Goal: Task Accomplishment & Management: Manage account settings

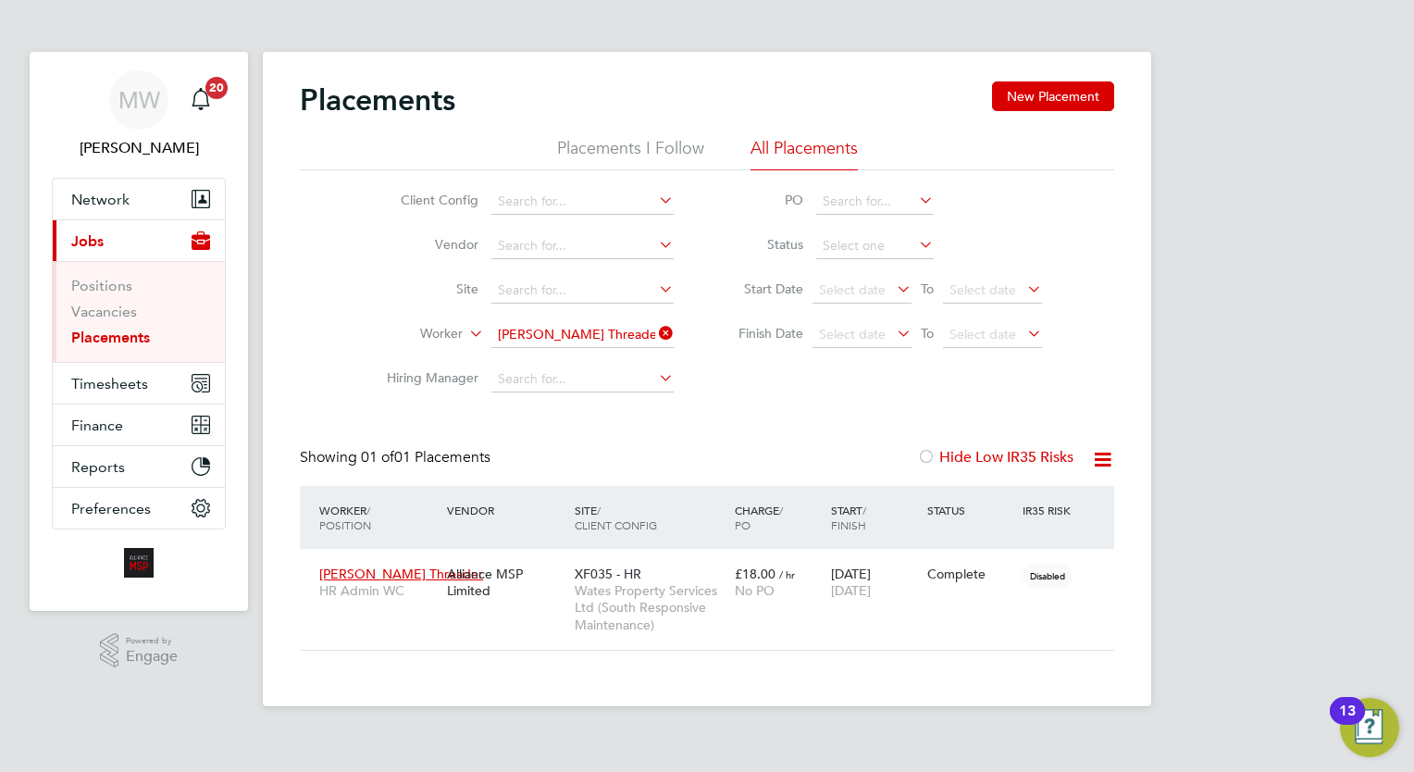
scroll to position [87, 161]
click at [655, 333] on icon at bounding box center [655, 333] width 0 height 26
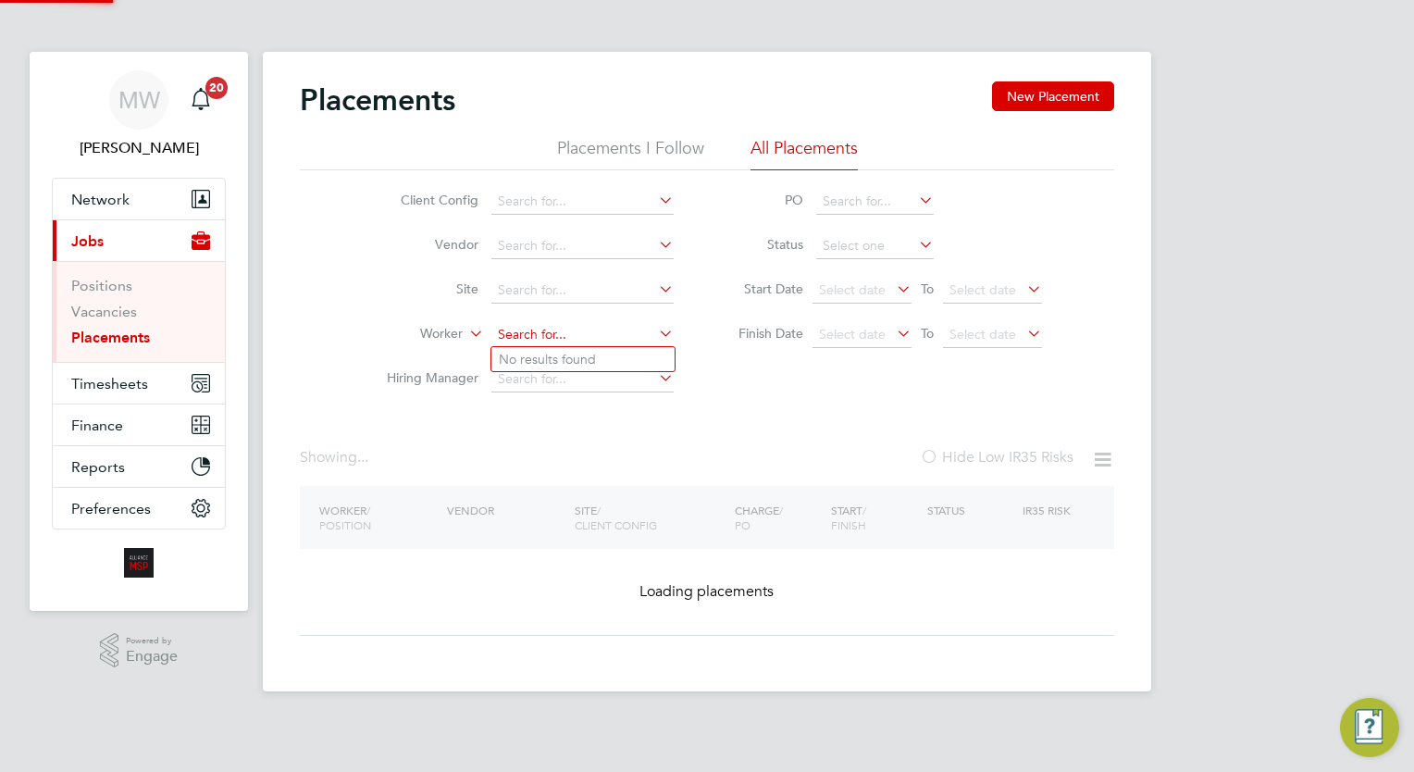
click at [624, 329] on input at bounding box center [582, 335] width 182 height 26
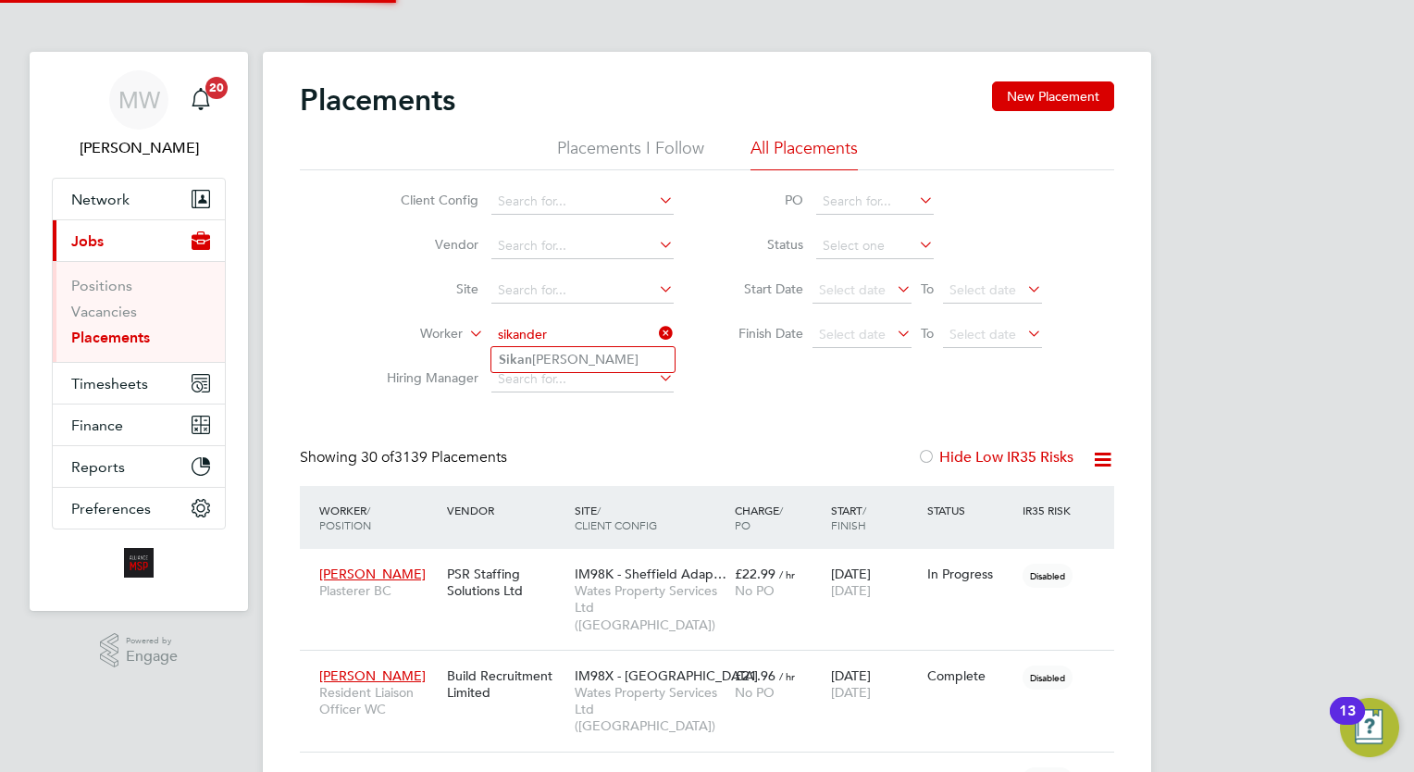
type input "[PERSON_NAME]"
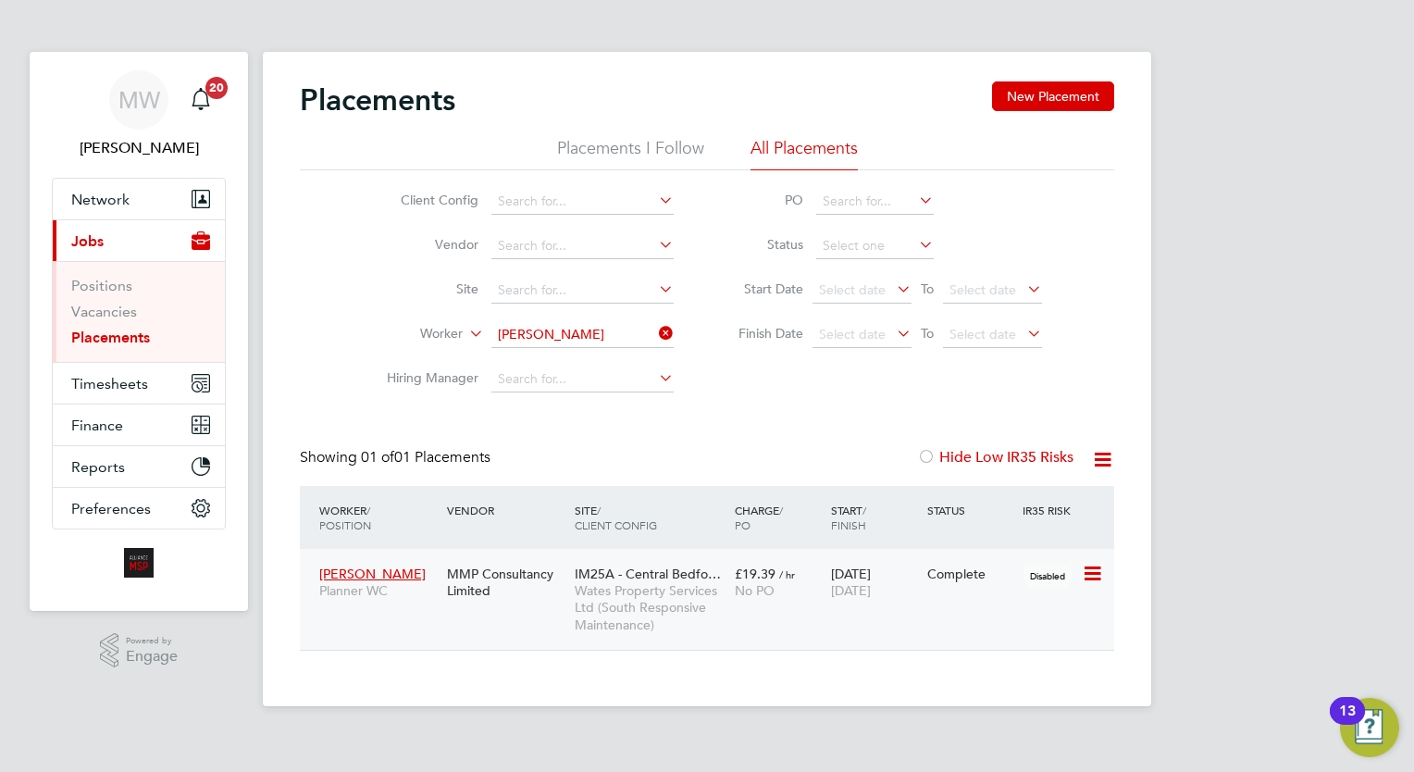
click at [857, 590] on span "[DATE]" at bounding box center [851, 590] width 40 height 17
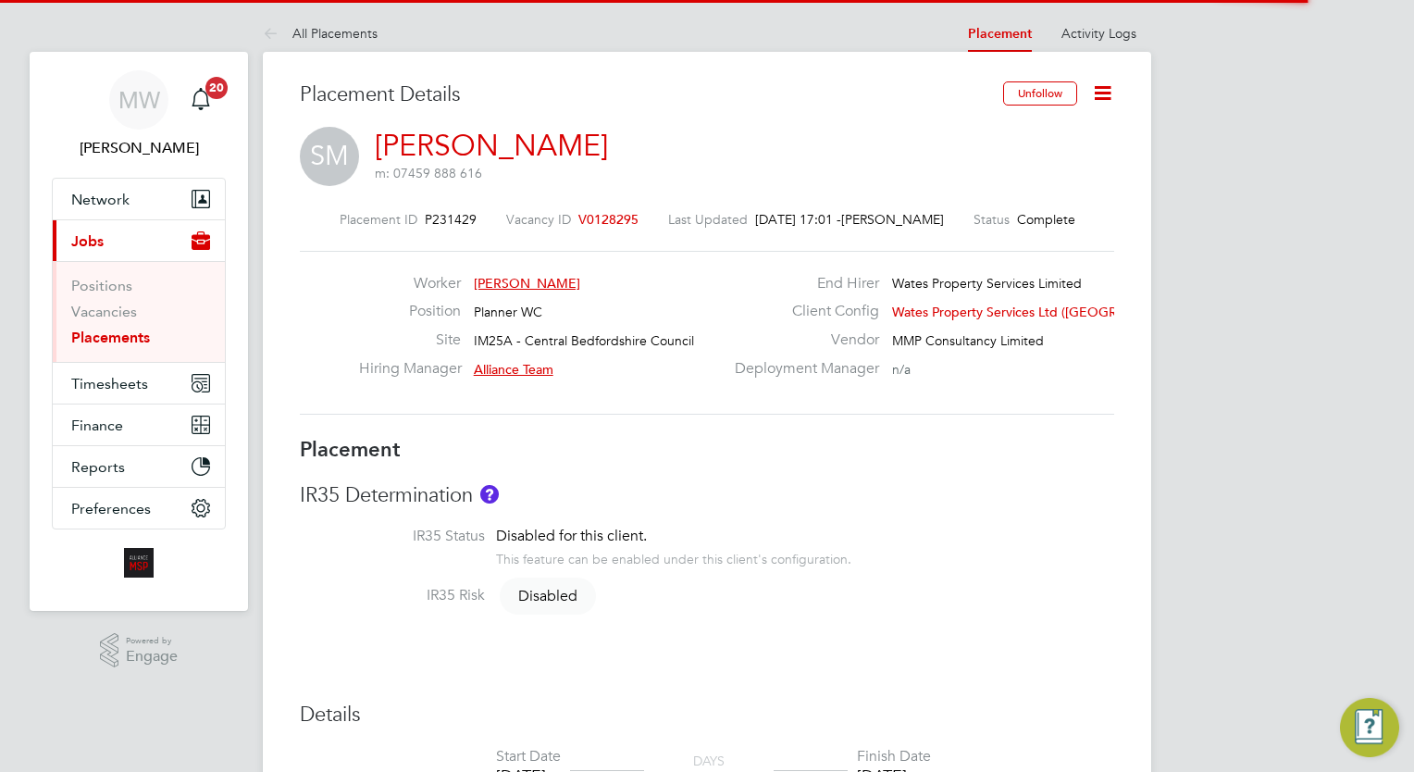
click at [1104, 97] on icon at bounding box center [1102, 92] width 23 height 23
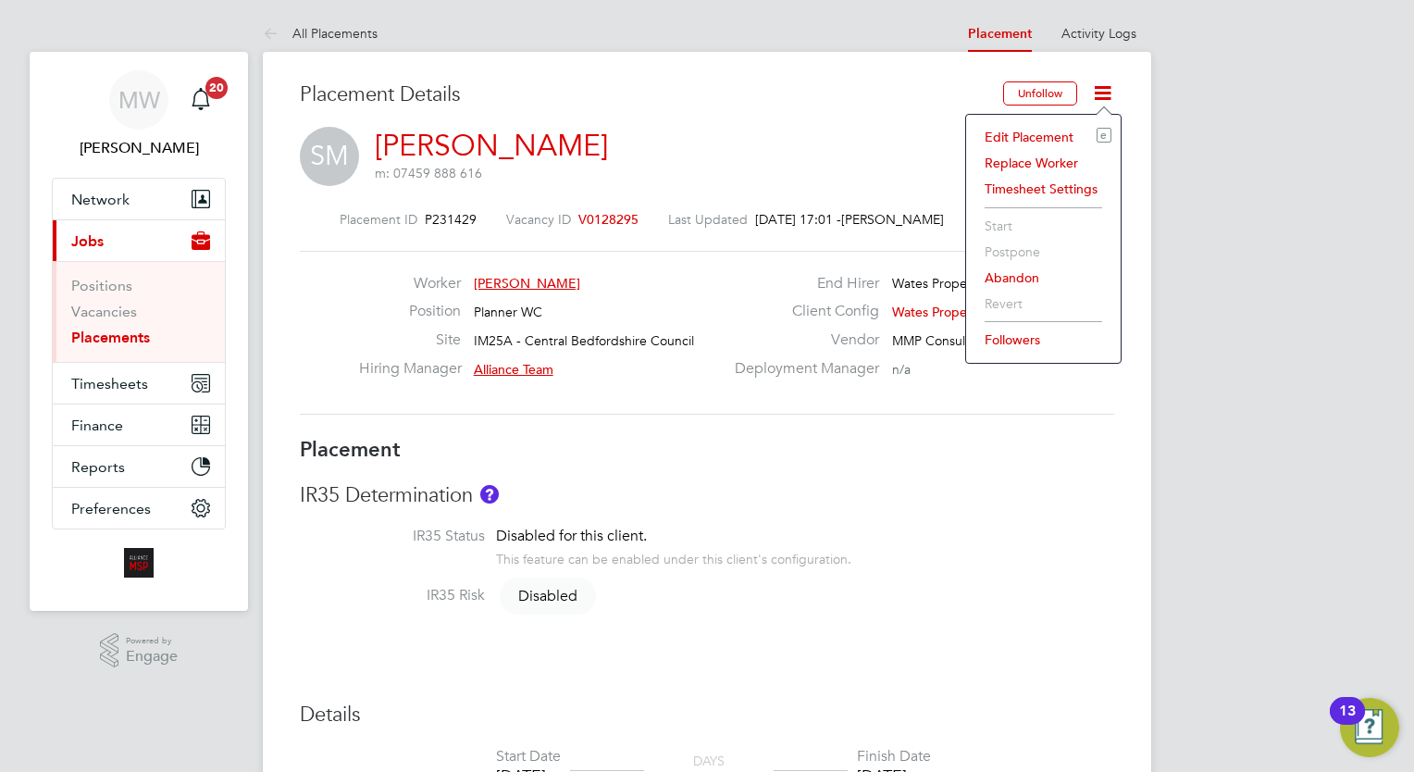
click at [1046, 133] on li "Edit Placement e" at bounding box center [1043, 137] width 136 height 26
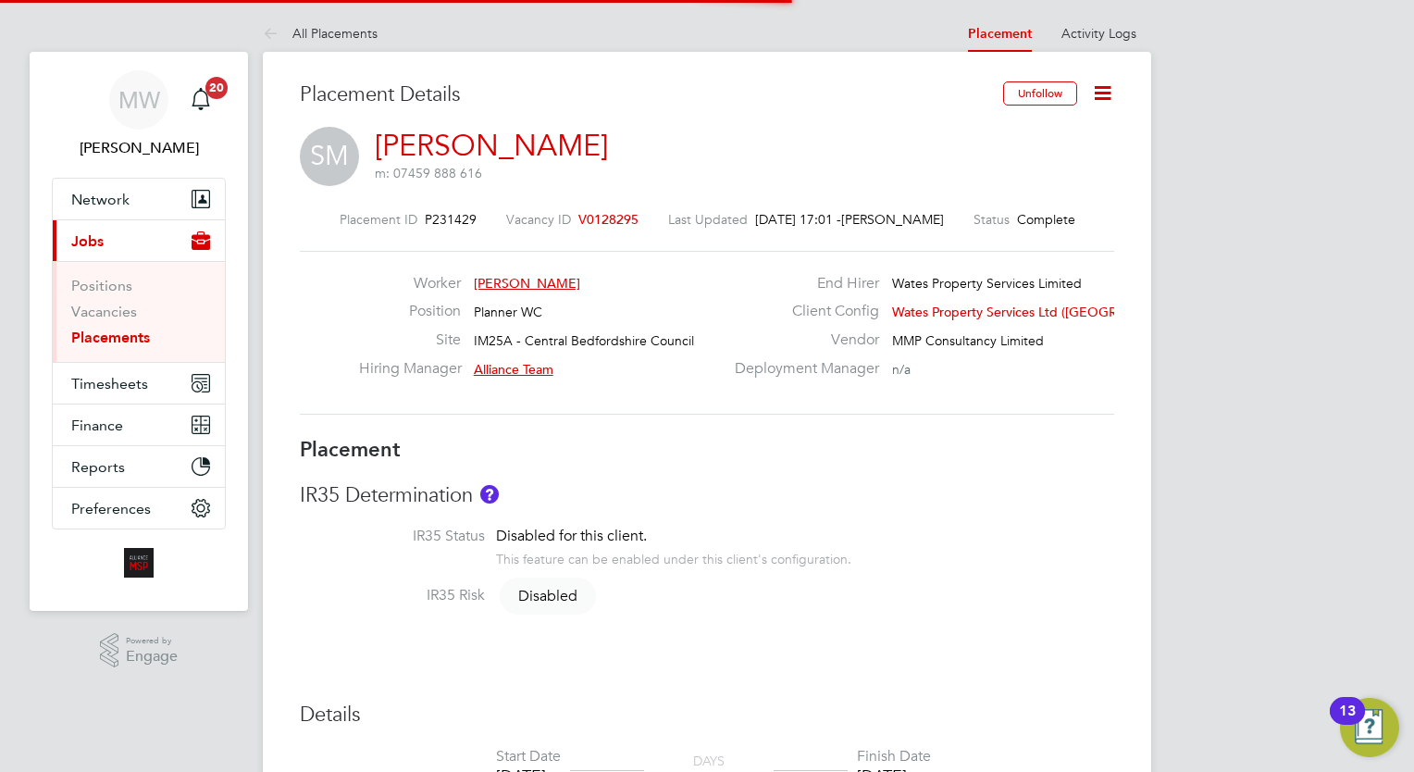
scroll to position [9, 9]
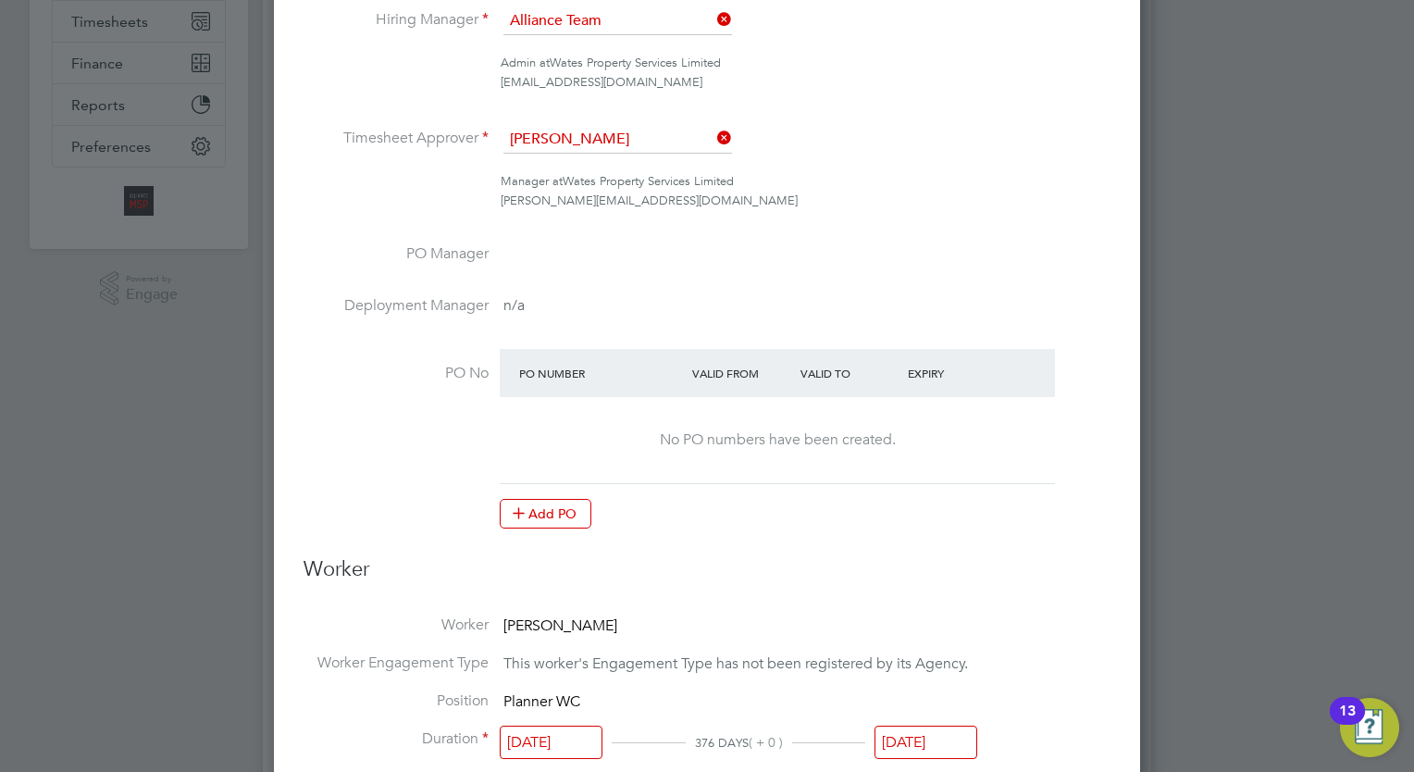
click at [926, 716] on li "Position Planner WC" at bounding box center [707, 710] width 807 height 38
click at [940, 737] on input "[DATE]" at bounding box center [925, 742] width 103 height 34
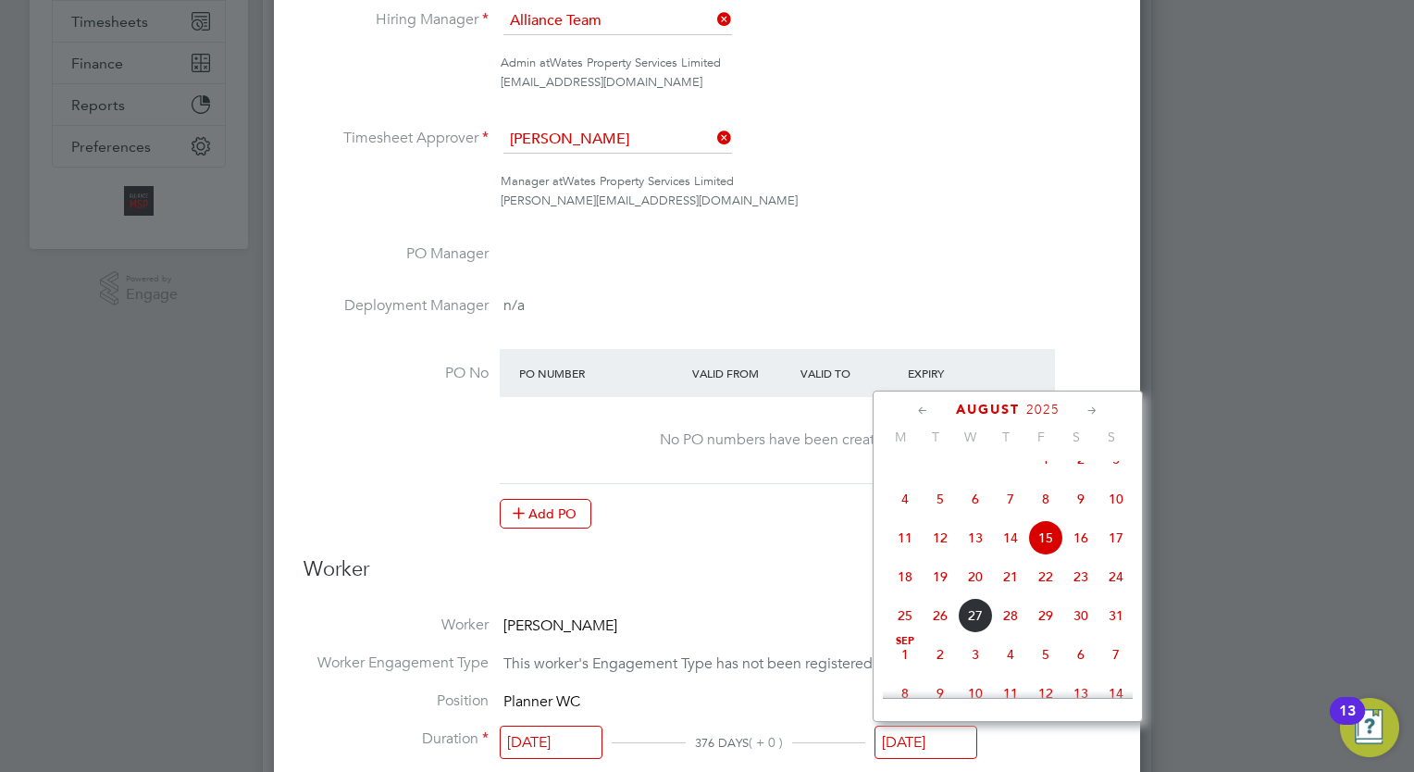
click at [1094, 415] on icon at bounding box center [1093, 411] width 18 height 20
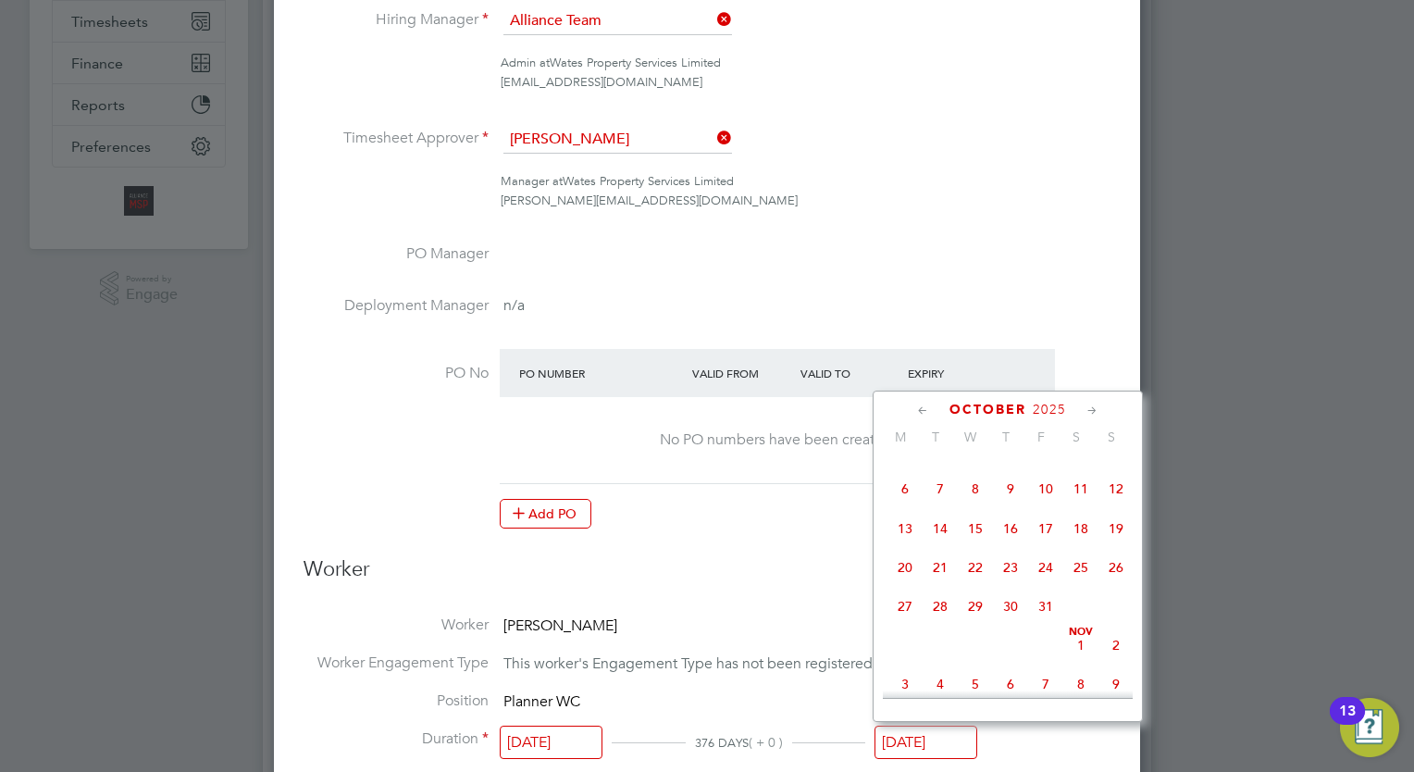
click at [1094, 415] on icon at bounding box center [1093, 411] width 18 height 20
click at [1046, 540] on span "14" at bounding box center [1045, 522] width 35 height 35
type input "[DATE]"
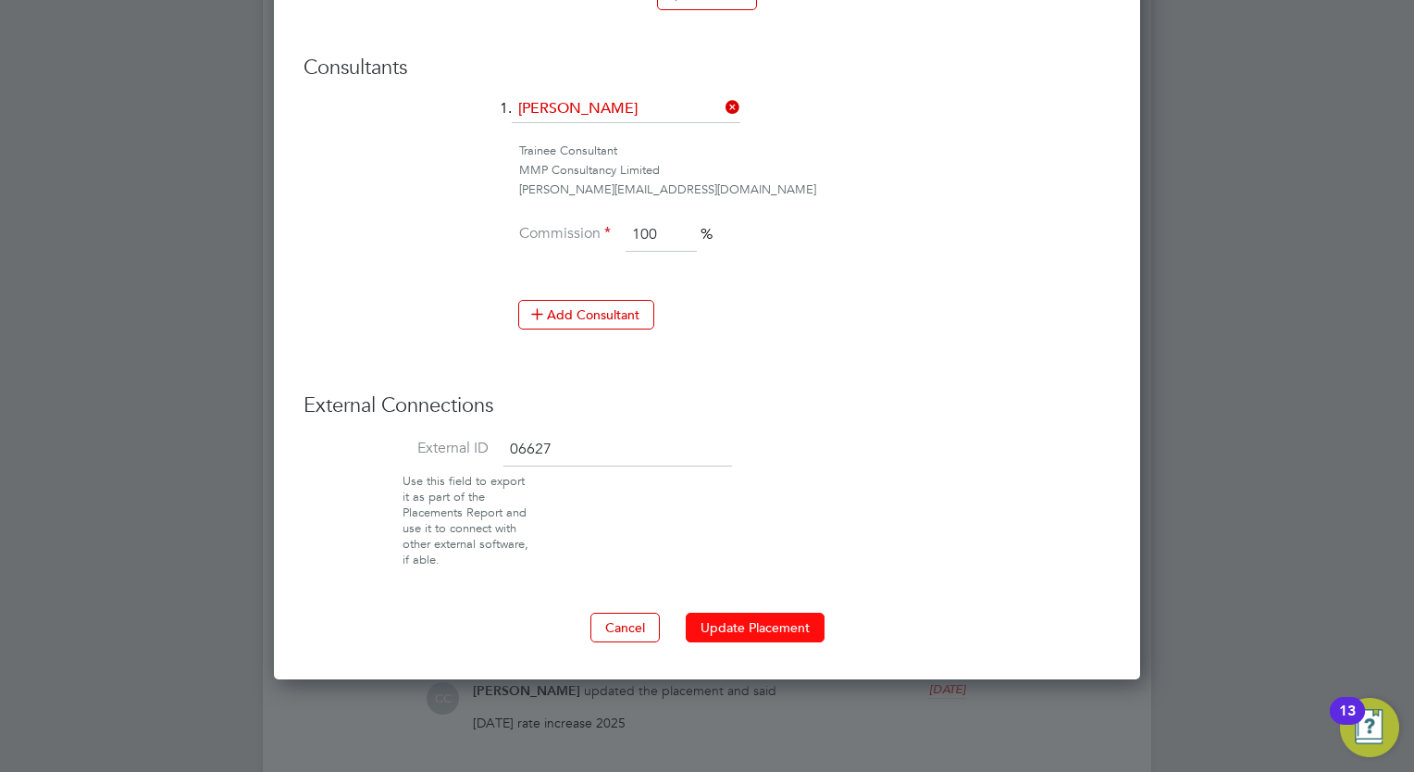
click at [766, 626] on button "Update Placement" at bounding box center [755, 628] width 139 height 30
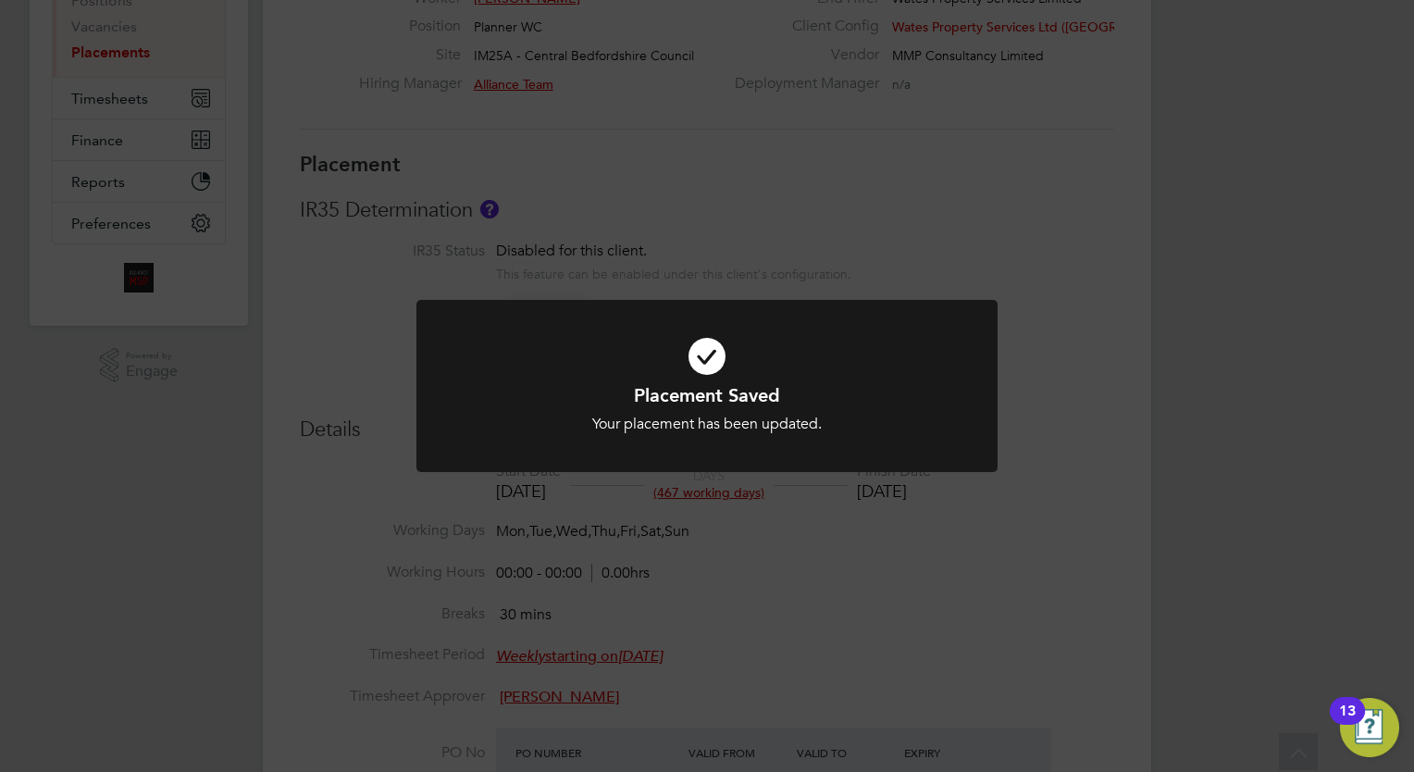
scroll to position [55, 130]
click at [740, 260] on div "Placement Saved Your placement has been updated. Cancel Okay" at bounding box center [707, 386] width 1414 height 772
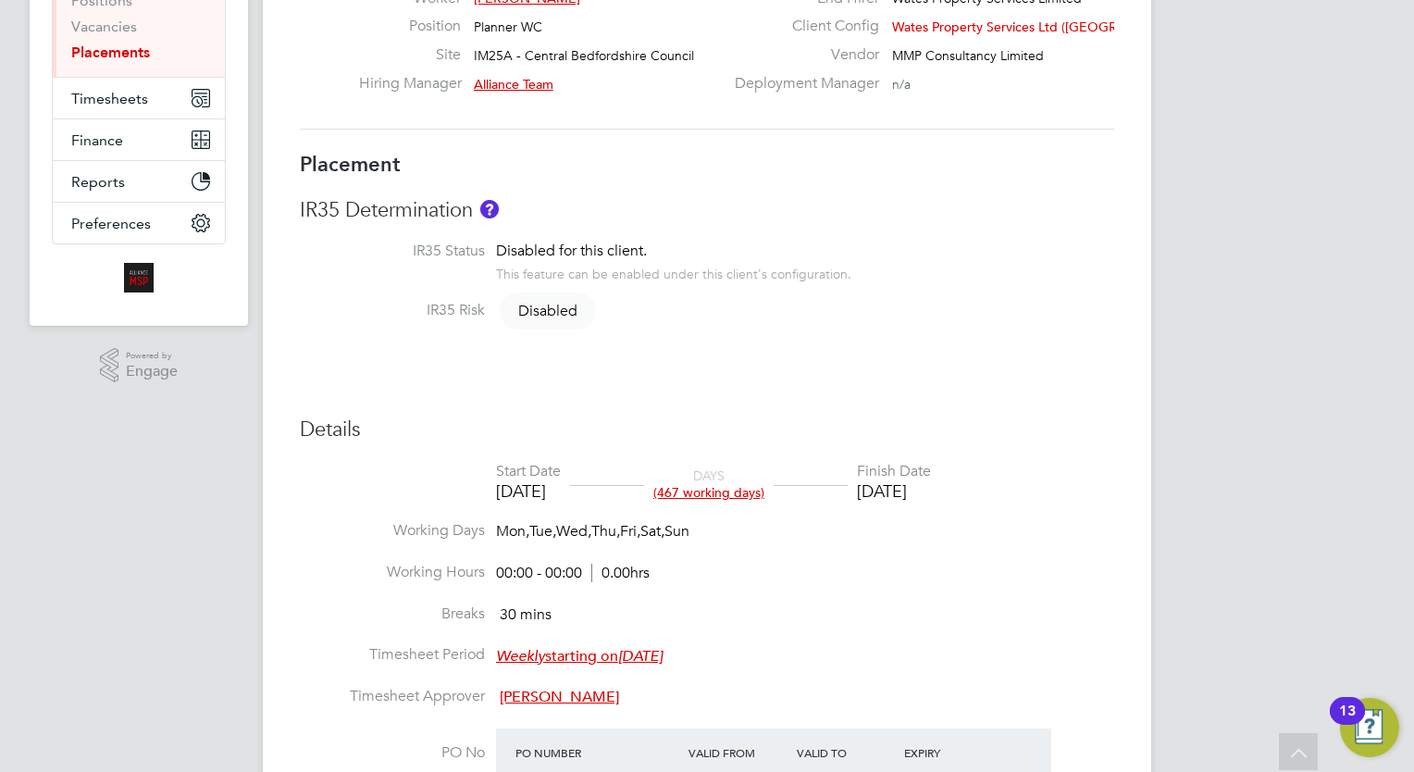
scroll to position [0, 0]
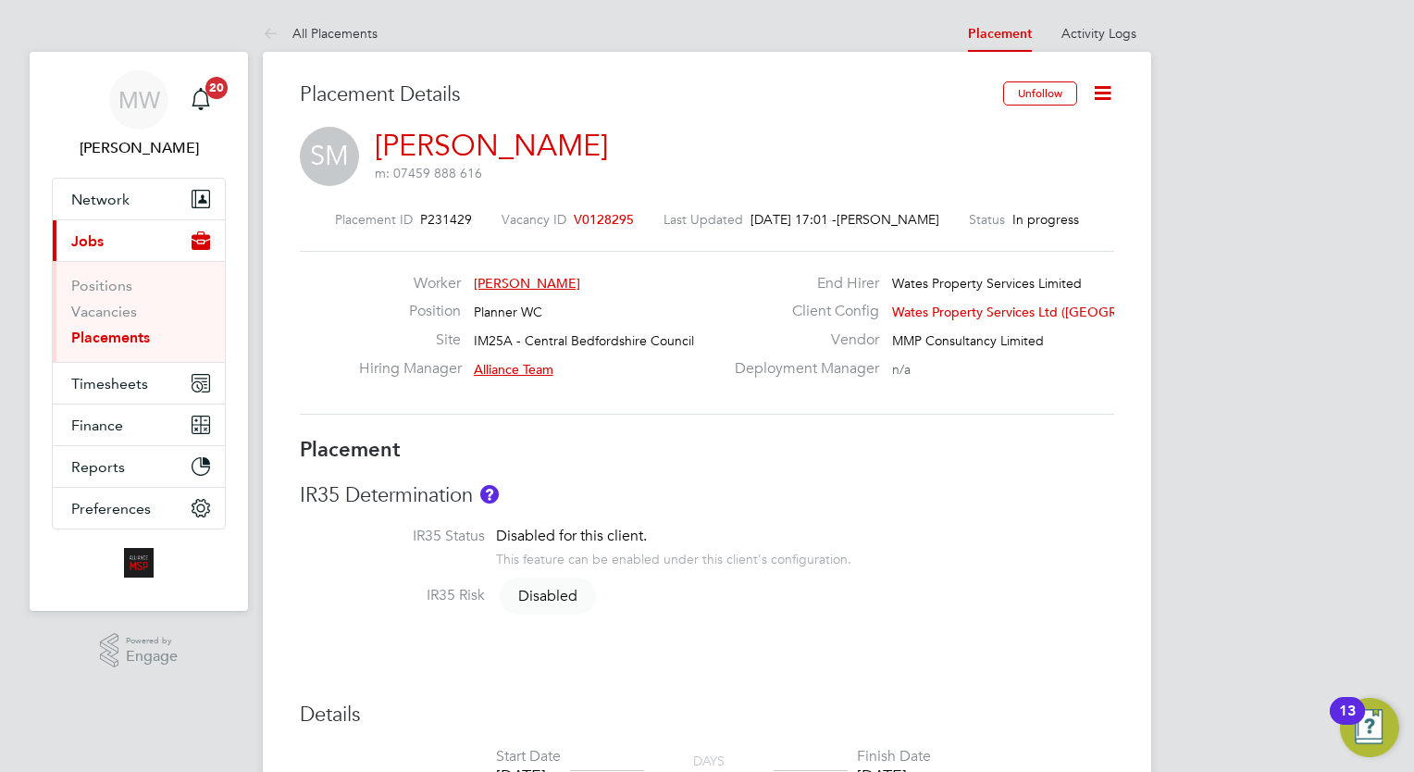
drag, startPoint x: 142, startPoint y: 332, endPoint x: 233, endPoint y: 328, distance: 90.8
click at [142, 332] on link "Placements" at bounding box center [110, 337] width 79 height 18
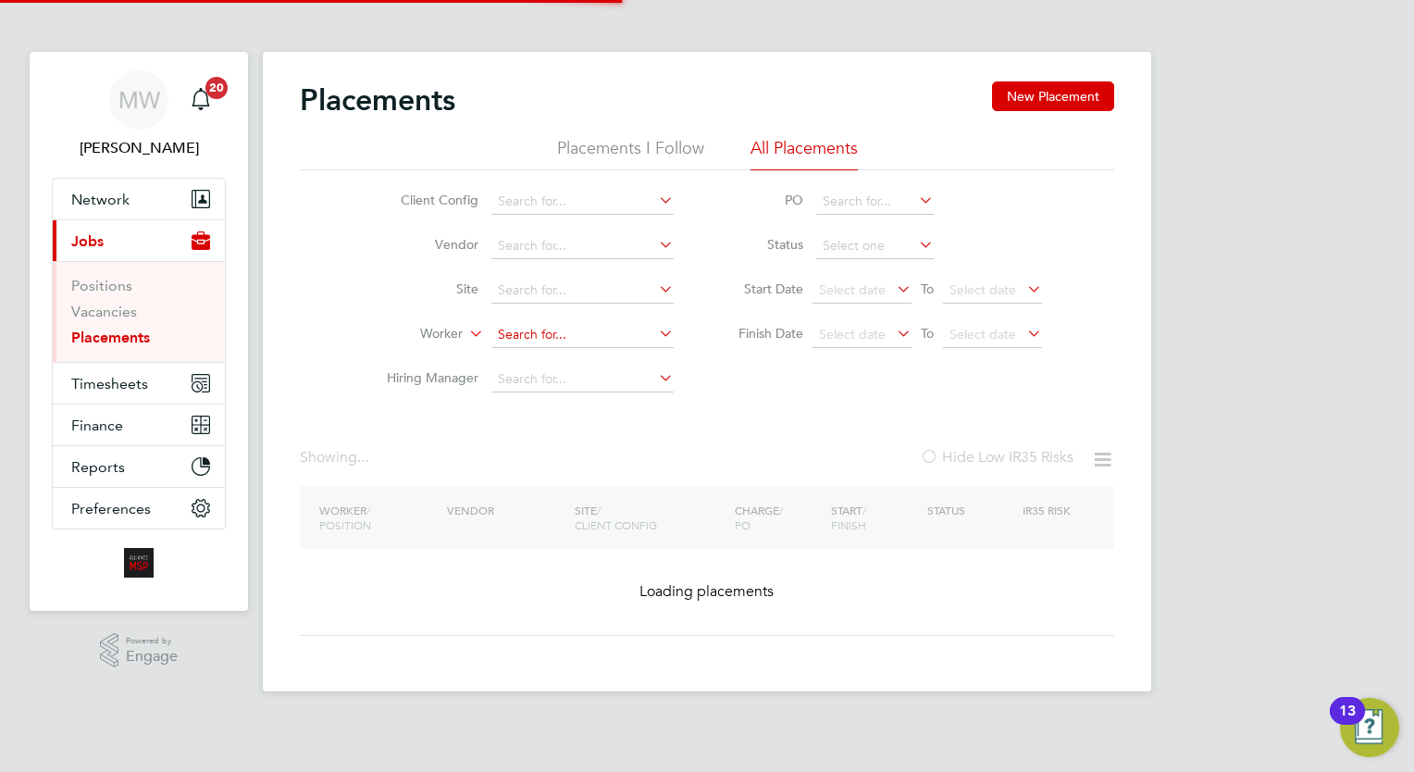
click at [523, 341] on input at bounding box center [582, 335] width 182 height 26
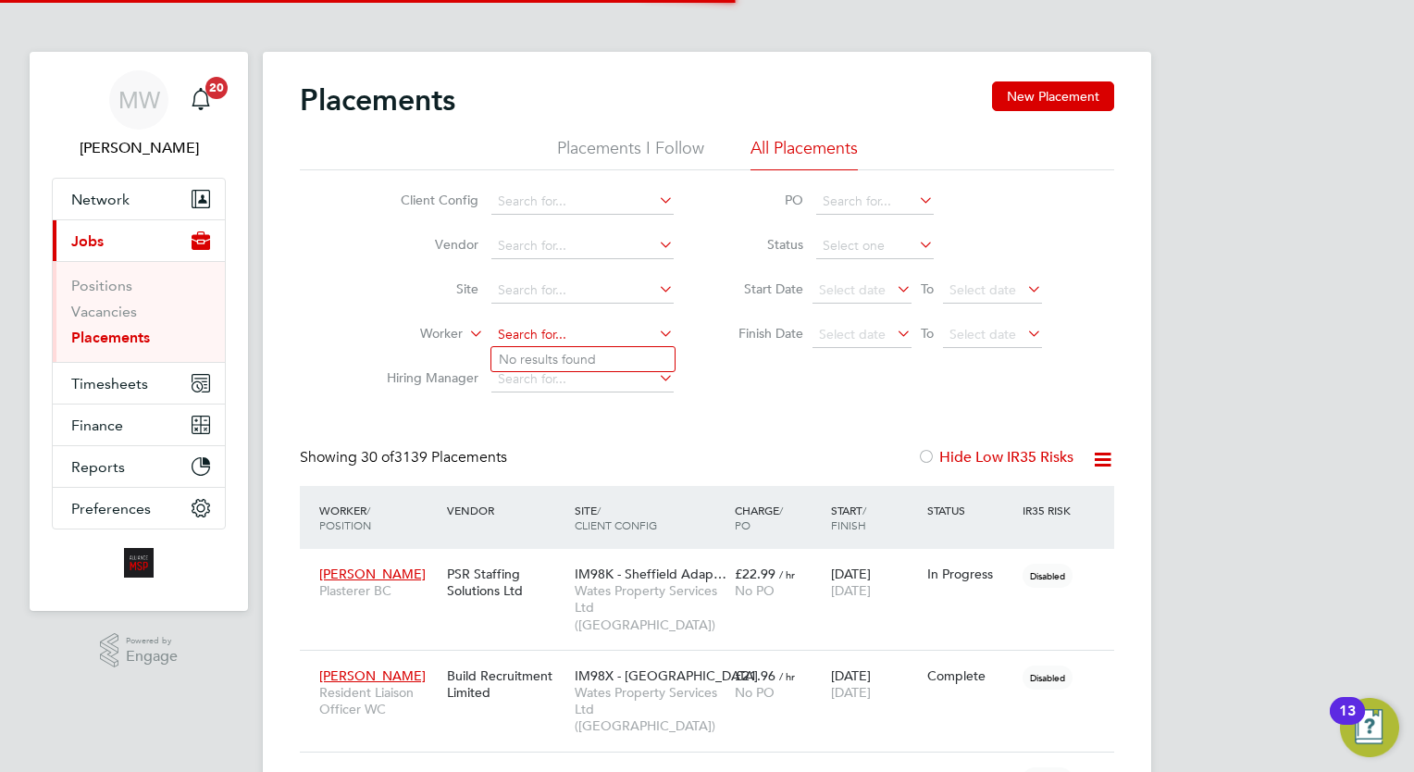
scroll to position [53, 129]
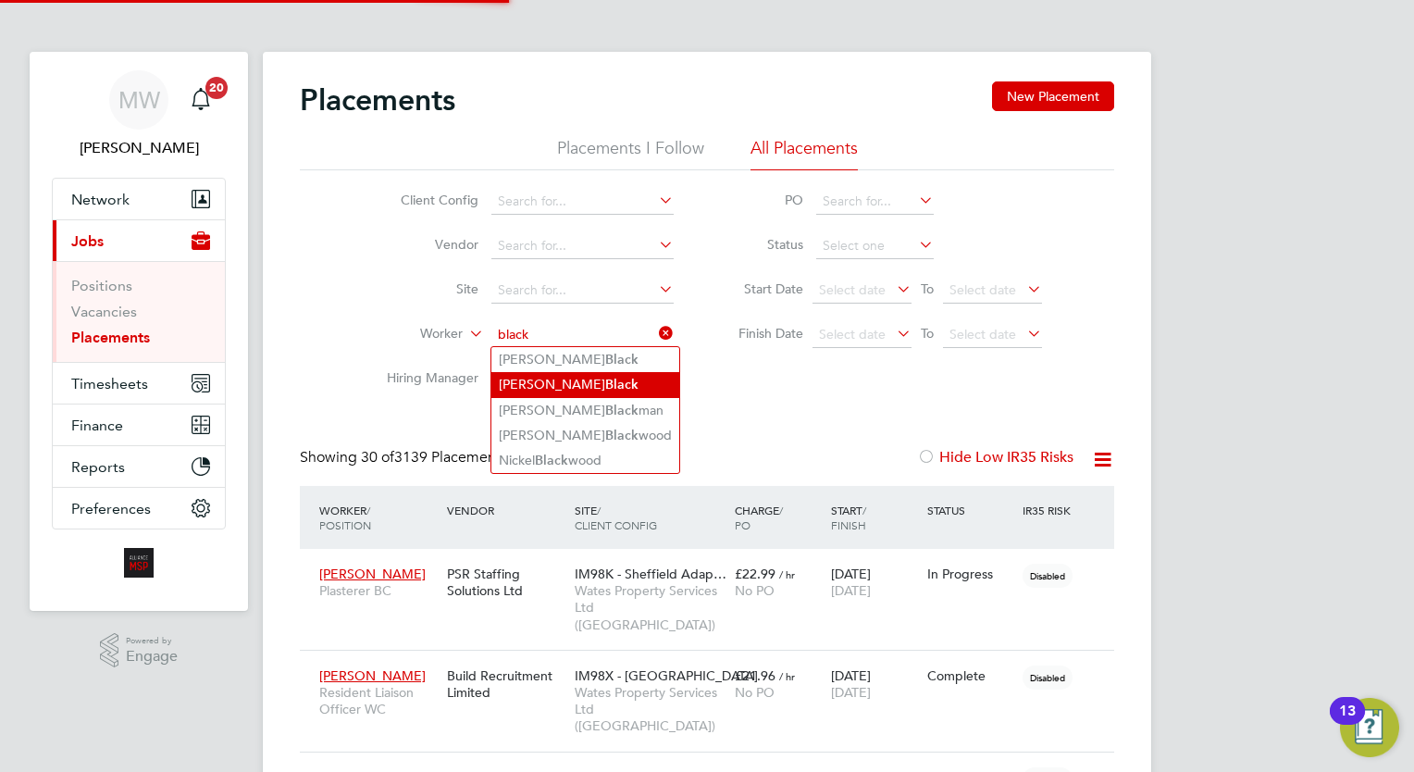
click at [589, 379] on li "[PERSON_NAME]" at bounding box center [585, 384] width 188 height 25
type input "[PERSON_NAME]"
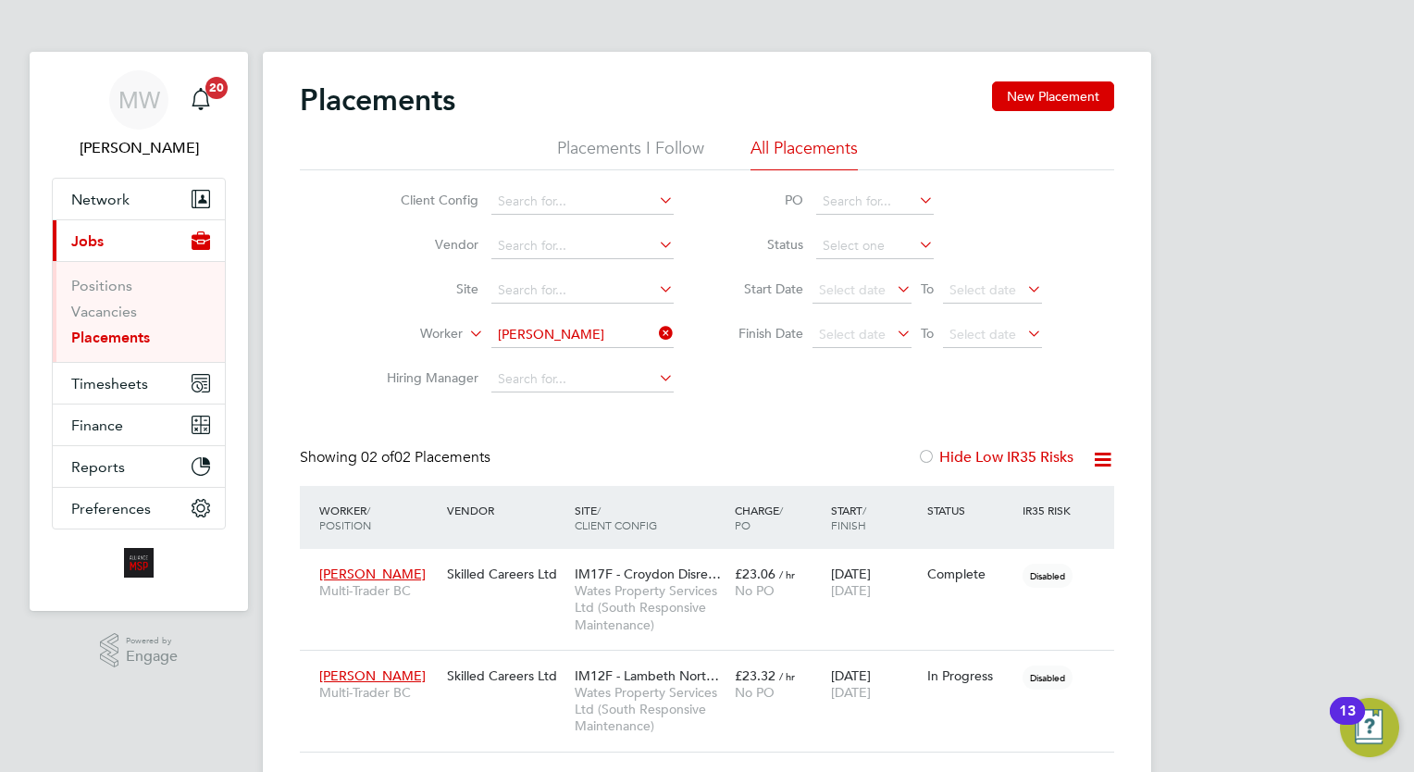
click at [716, 428] on div "Placements New Placement Placements I Follow All Placements Client Config Vendo…" at bounding box center [707, 416] width 814 height 671
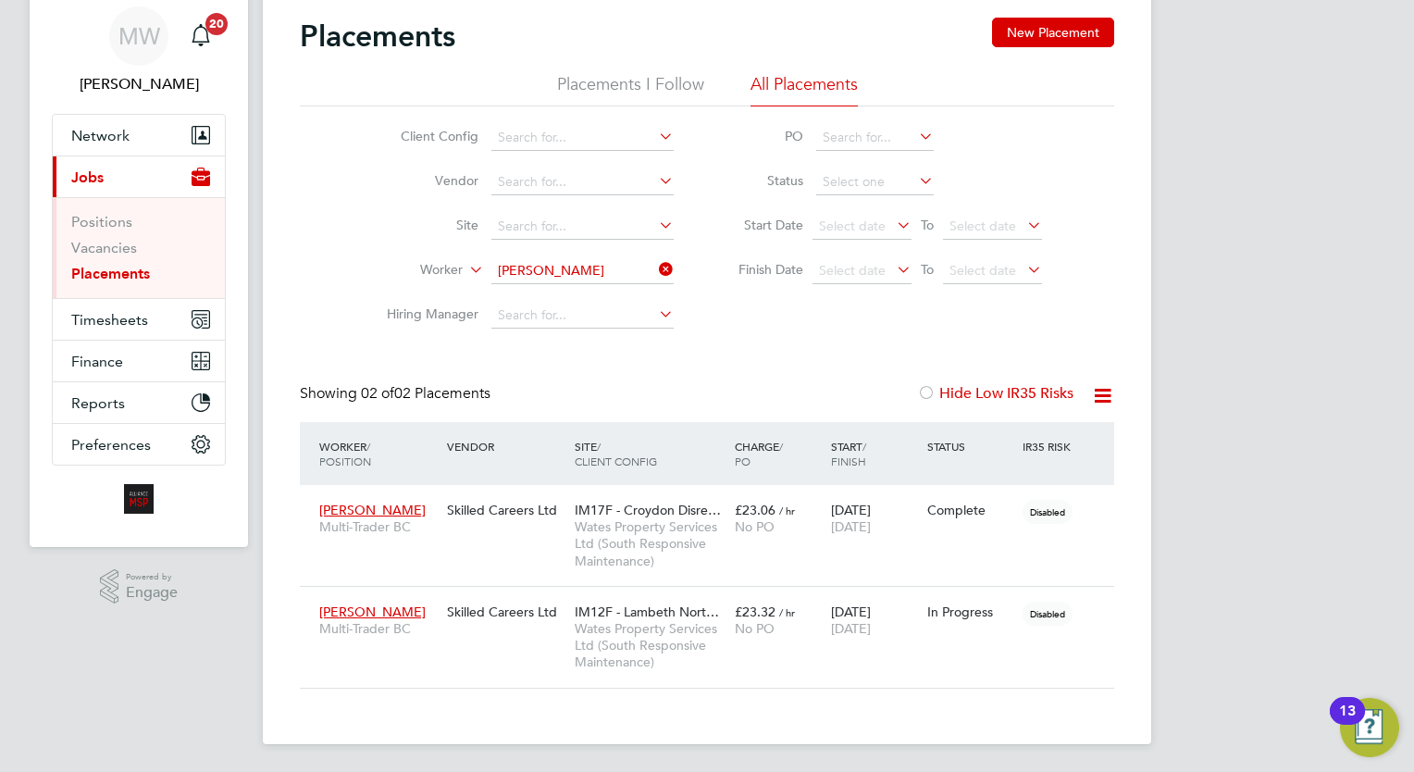
click at [676, 270] on li "Worker [PERSON_NAME]" at bounding box center [523, 271] width 348 height 44
click at [649, 266] on ul "Client Config Vendor Site Worker Hiring Manager" at bounding box center [523, 227] width 348 height 222
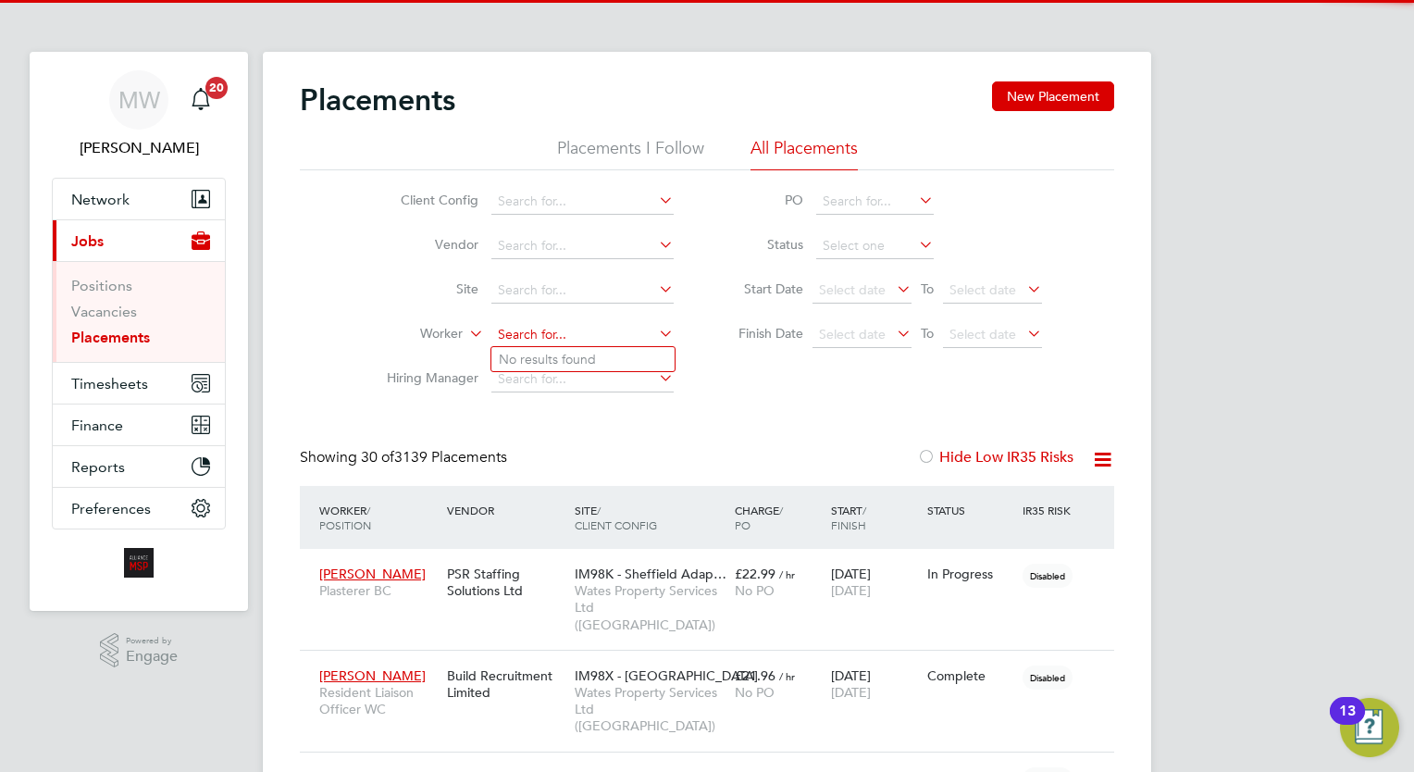
click at [578, 336] on input at bounding box center [582, 335] width 182 height 26
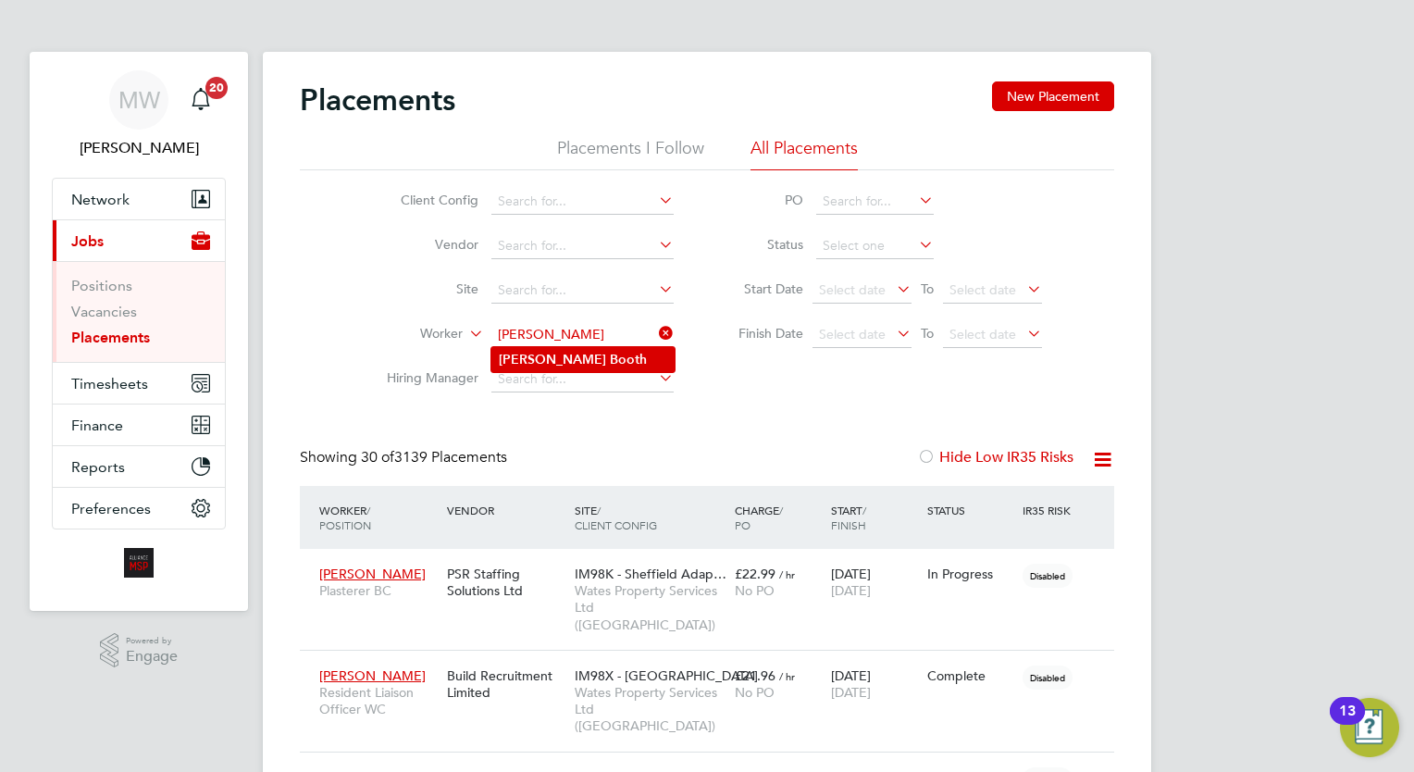
click at [596, 358] on li "[PERSON_NAME]" at bounding box center [582, 359] width 183 height 25
type input "[PERSON_NAME]"
click at [655, 339] on icon at bounding box center [655, 333] width 0 height 26
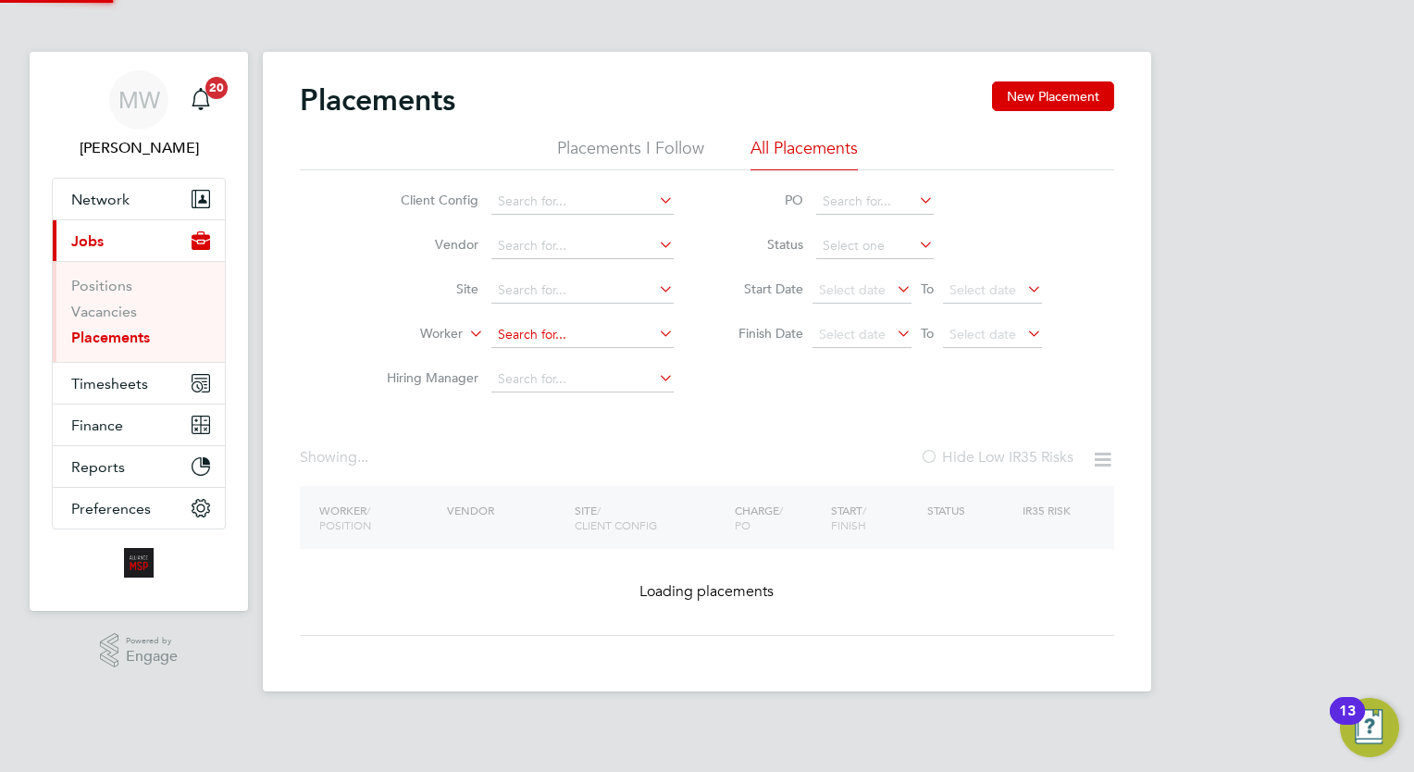
click at [621, 339] on input at bounding box center [582, 335] width 182 height 26
type input "a"
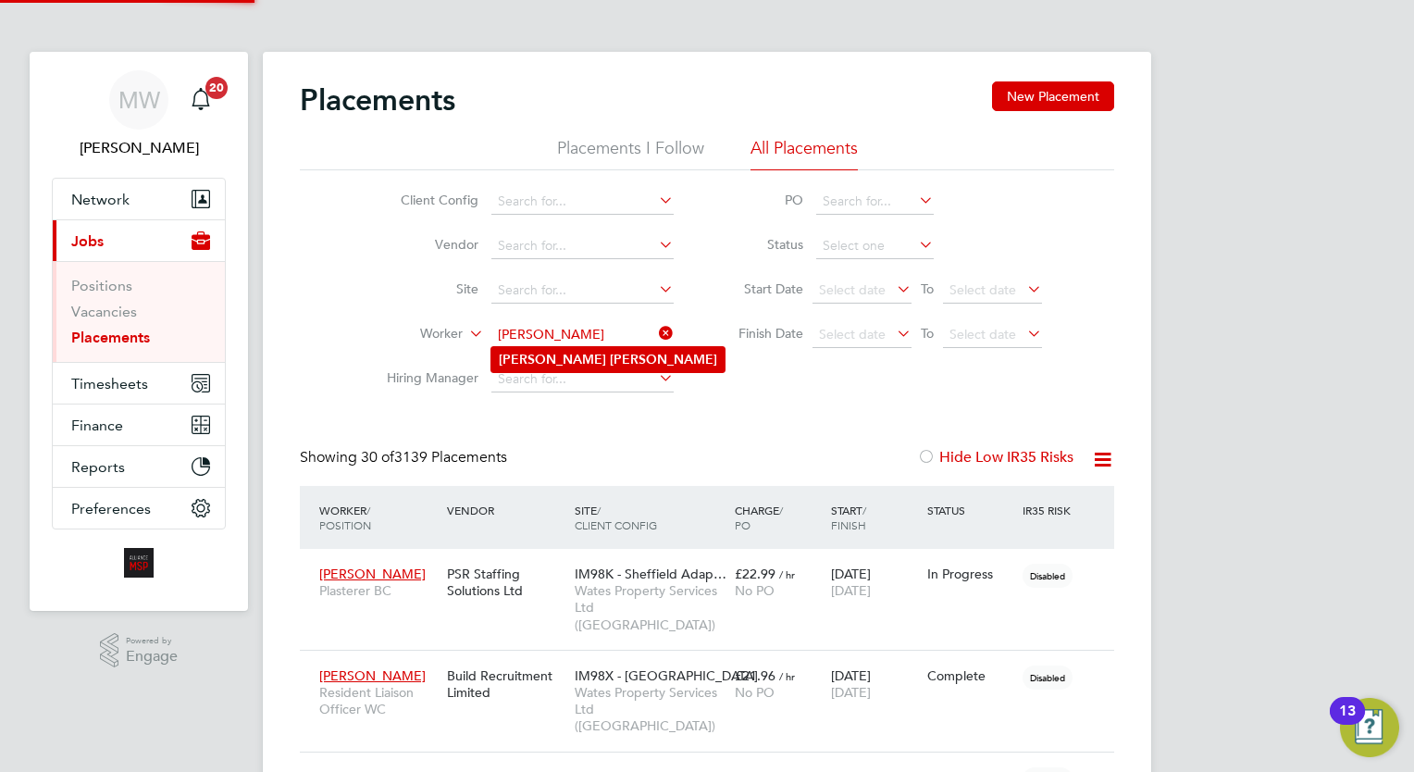
click at [589, 353] on li "[PERSON_NAME]" at bounding box center [607, 359] width 233 height 25
type input "[PERSON_NAME]"
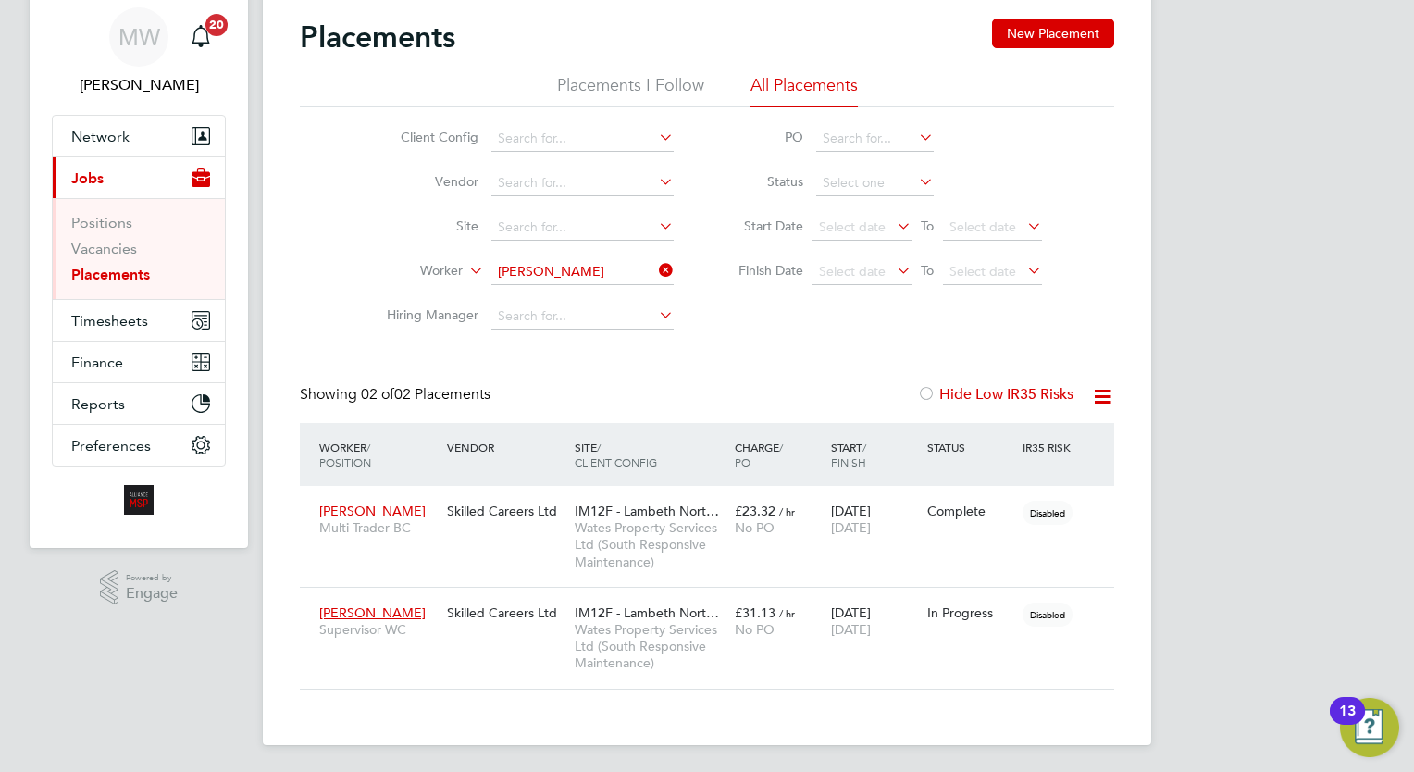
click at [655, 267] on icon at bounding box center [655, 270] width 0 height 26
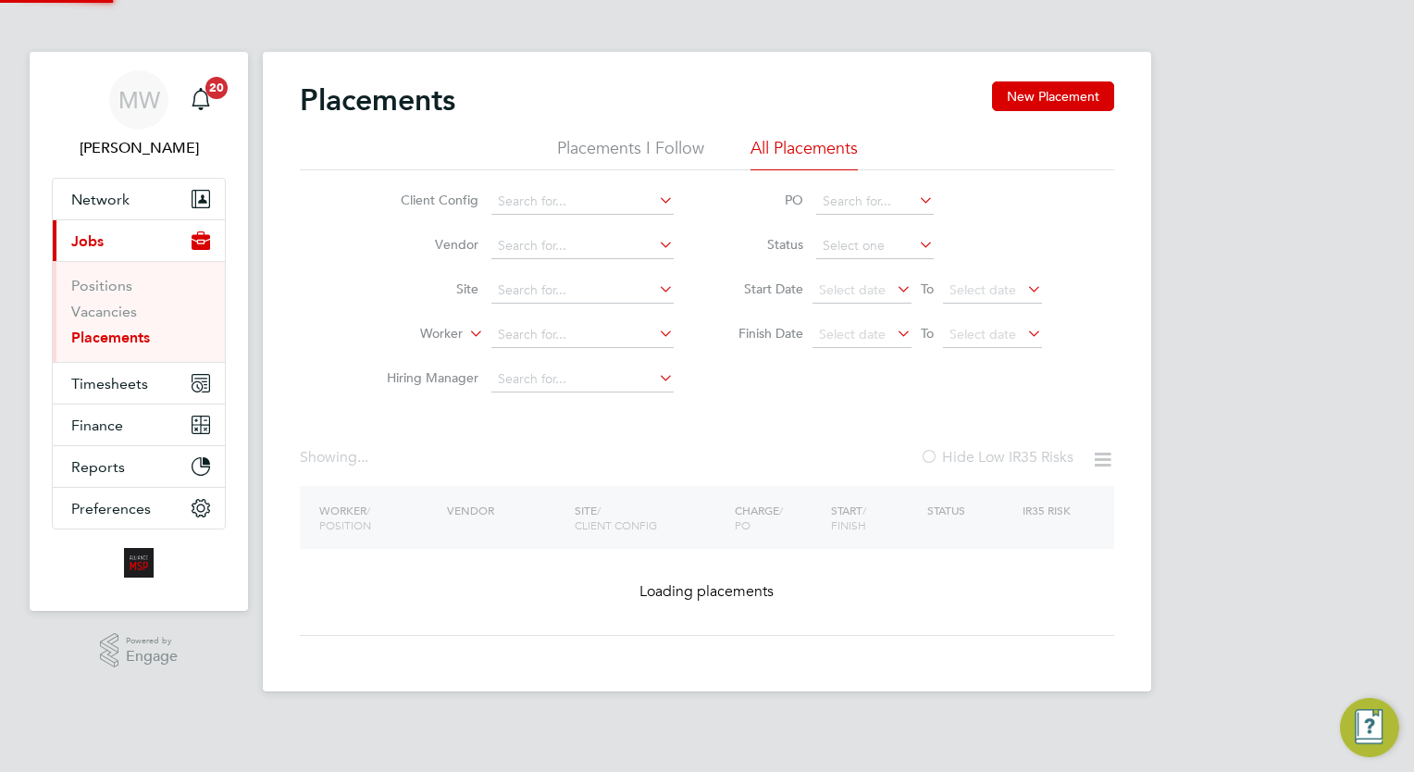
click at [605, 273] on li "Site" at bounding box center [523, 290] width 348 height 44
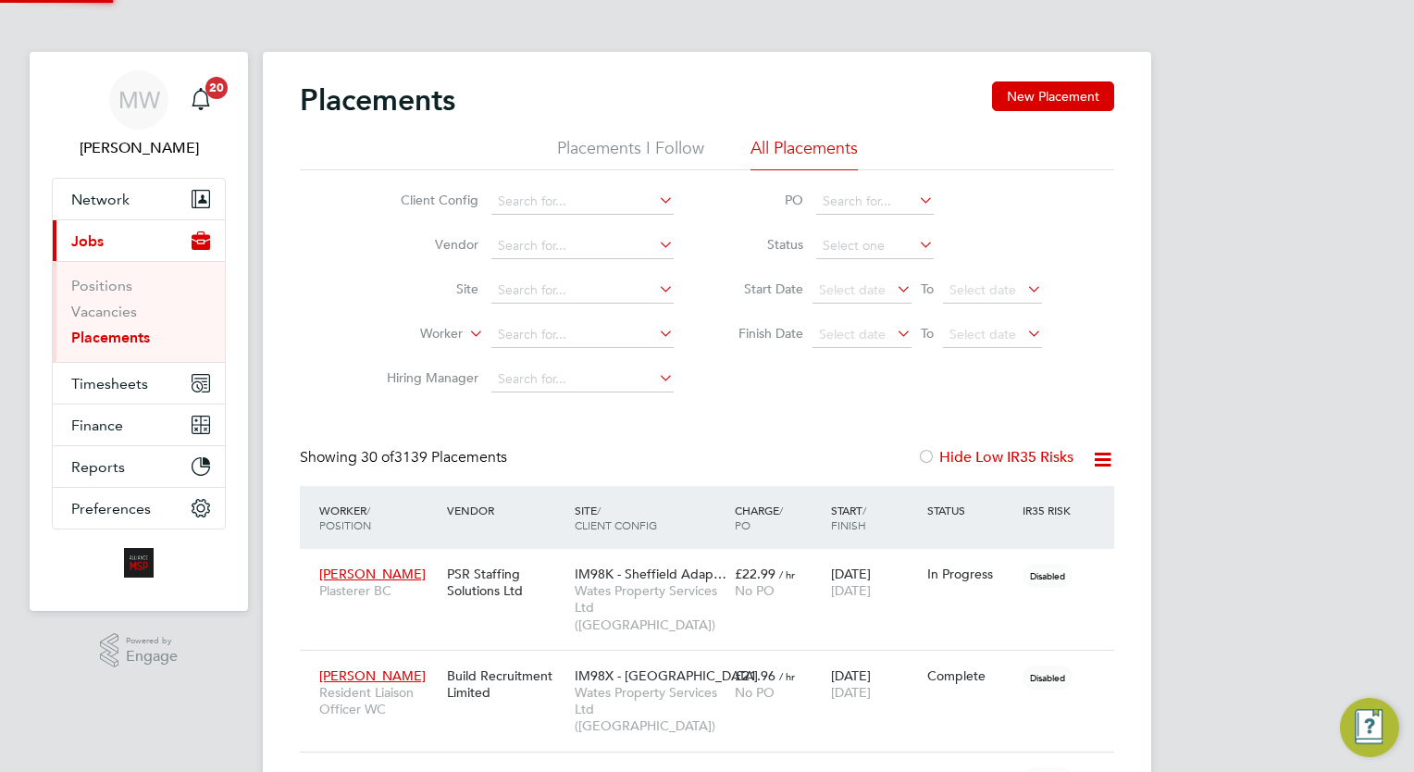
click at [543, 349] on li "Worker" at bounding box center [523, 335] width 348 height 44
click at [520, 328] on input at bounding box center [582, 335] width 182 height 26
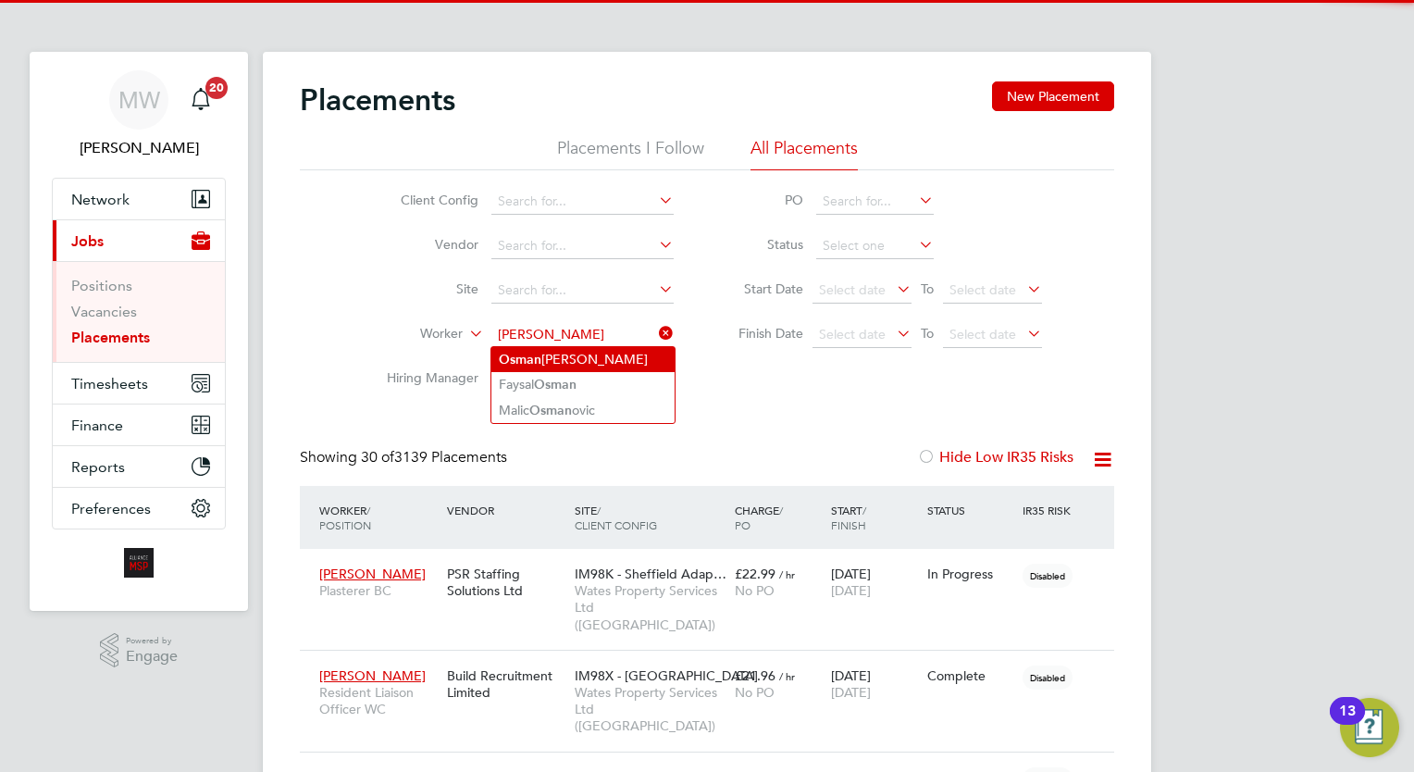
click at [556, 358] on li "O [PERSON_NAME]" at bounding box center [582, 359] width 183 height 25
type input "[PERSON_NAME]"
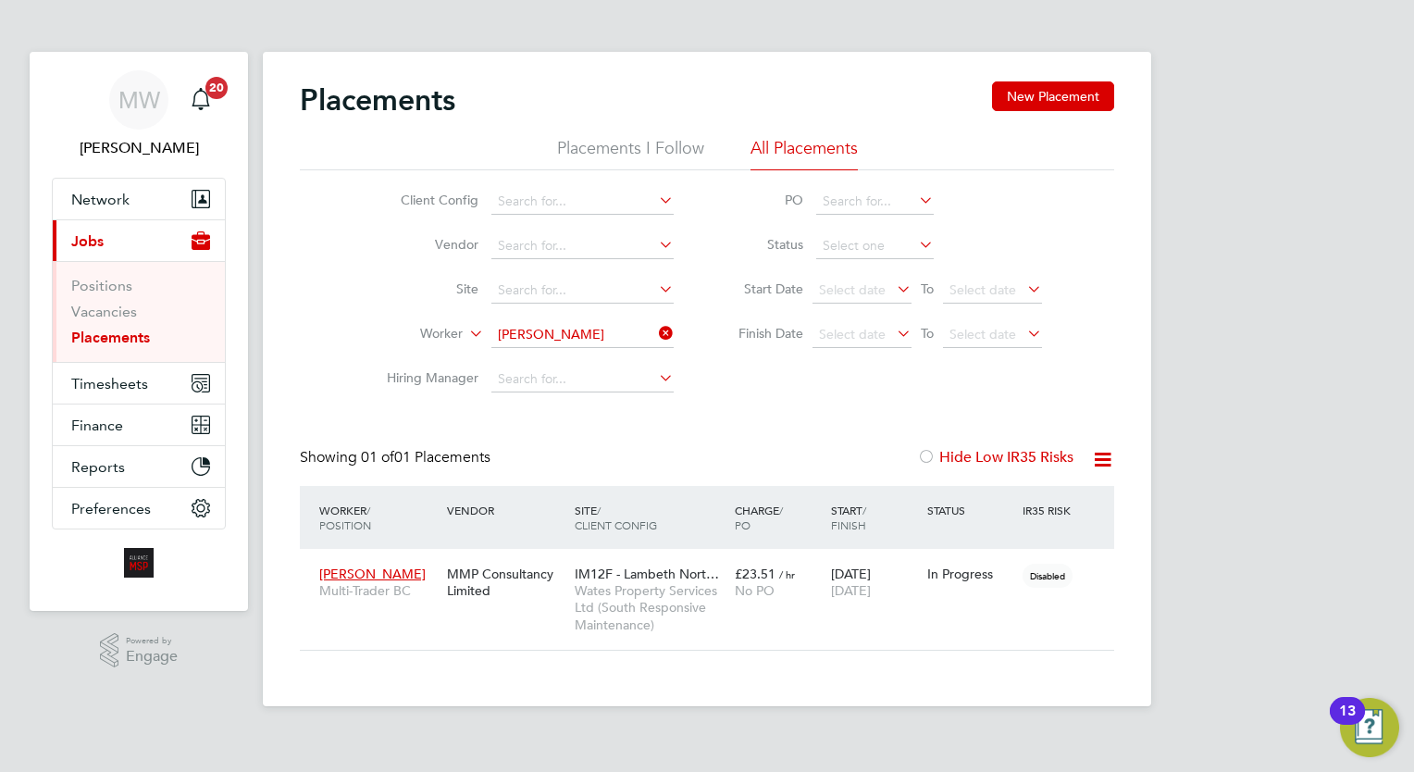
click at [655, 327] on icon at bounding box center [655, 333] width 0 height 26
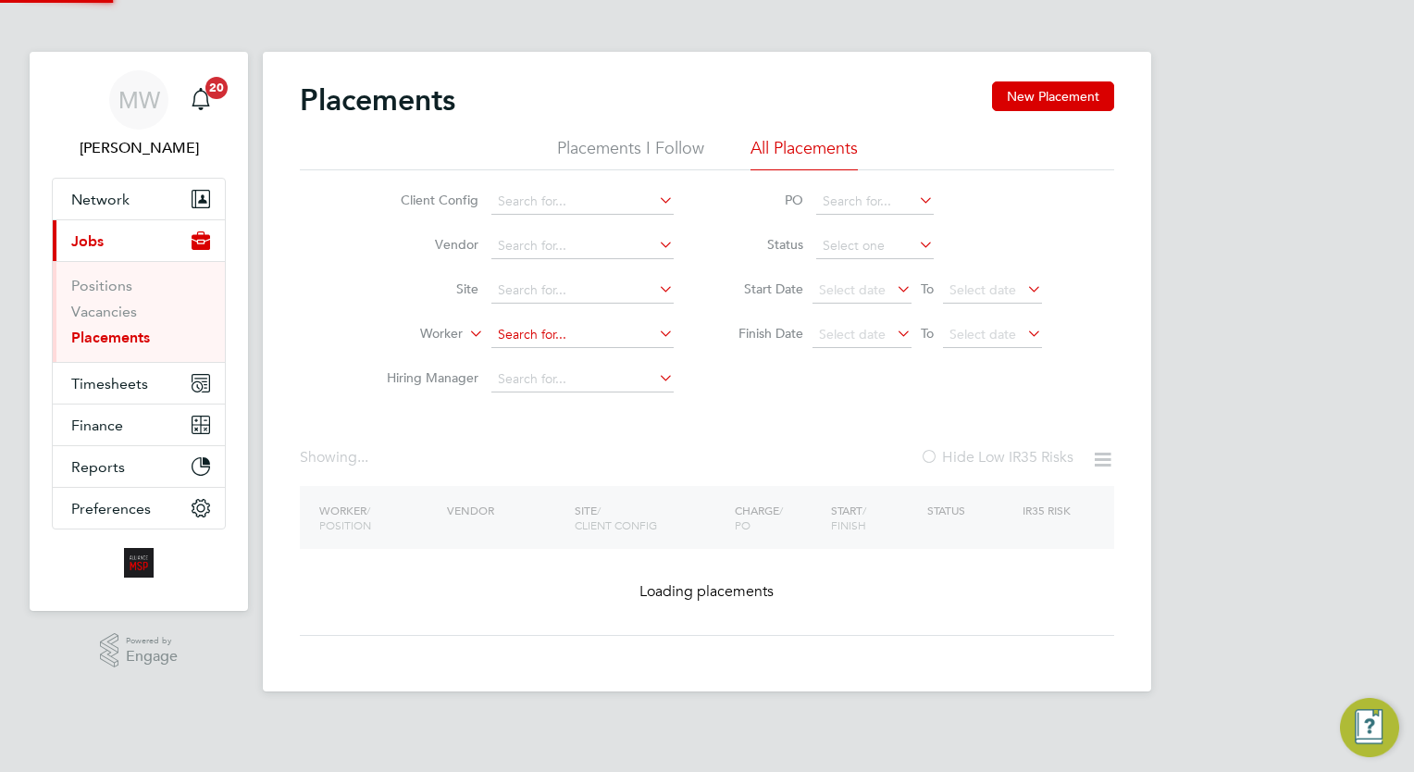
click at [629, 328] on input at bounding box center [582, 335] width 182 height 26
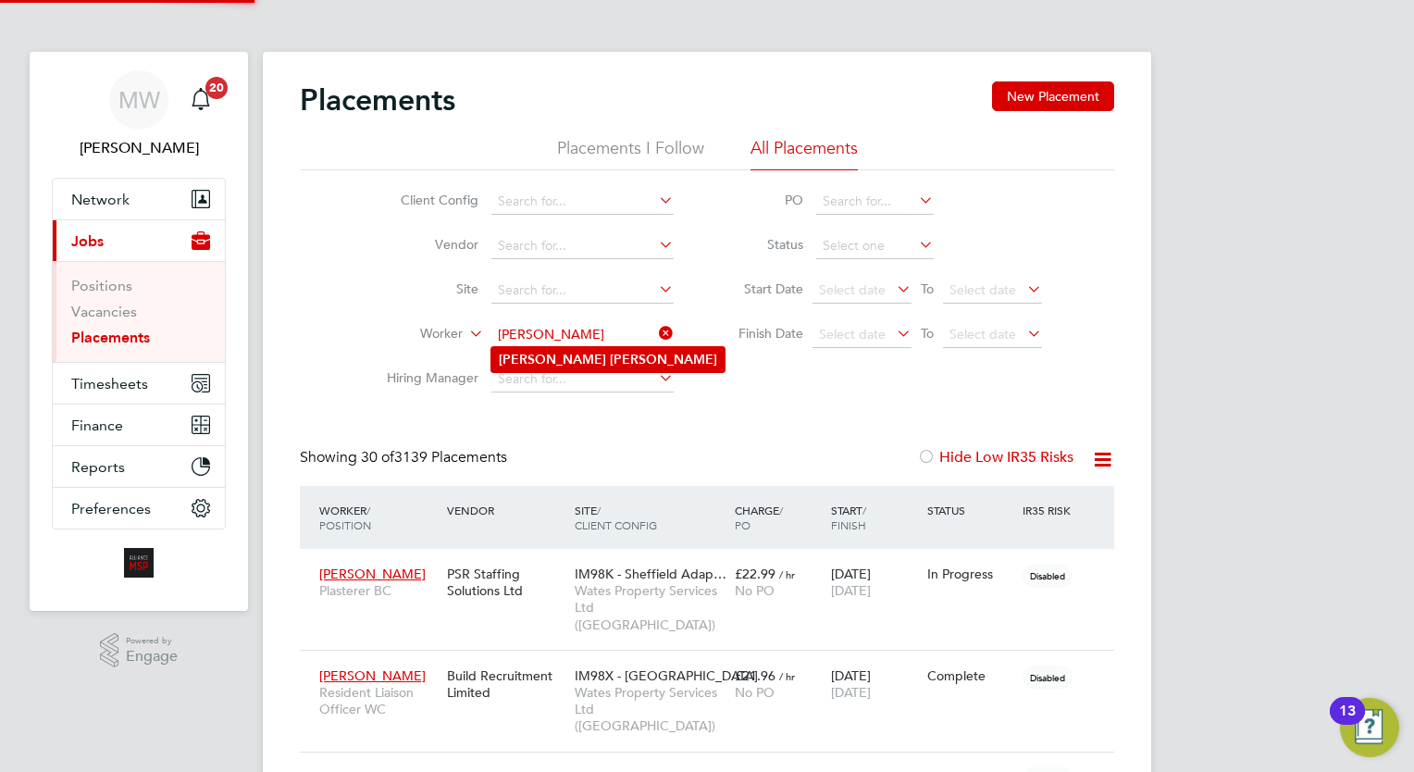
click at [617, 359] on li "[PERSON_NAME]" at bounding box center [607, 359] width 233 height 25
type input "[PERSON_NAME]"
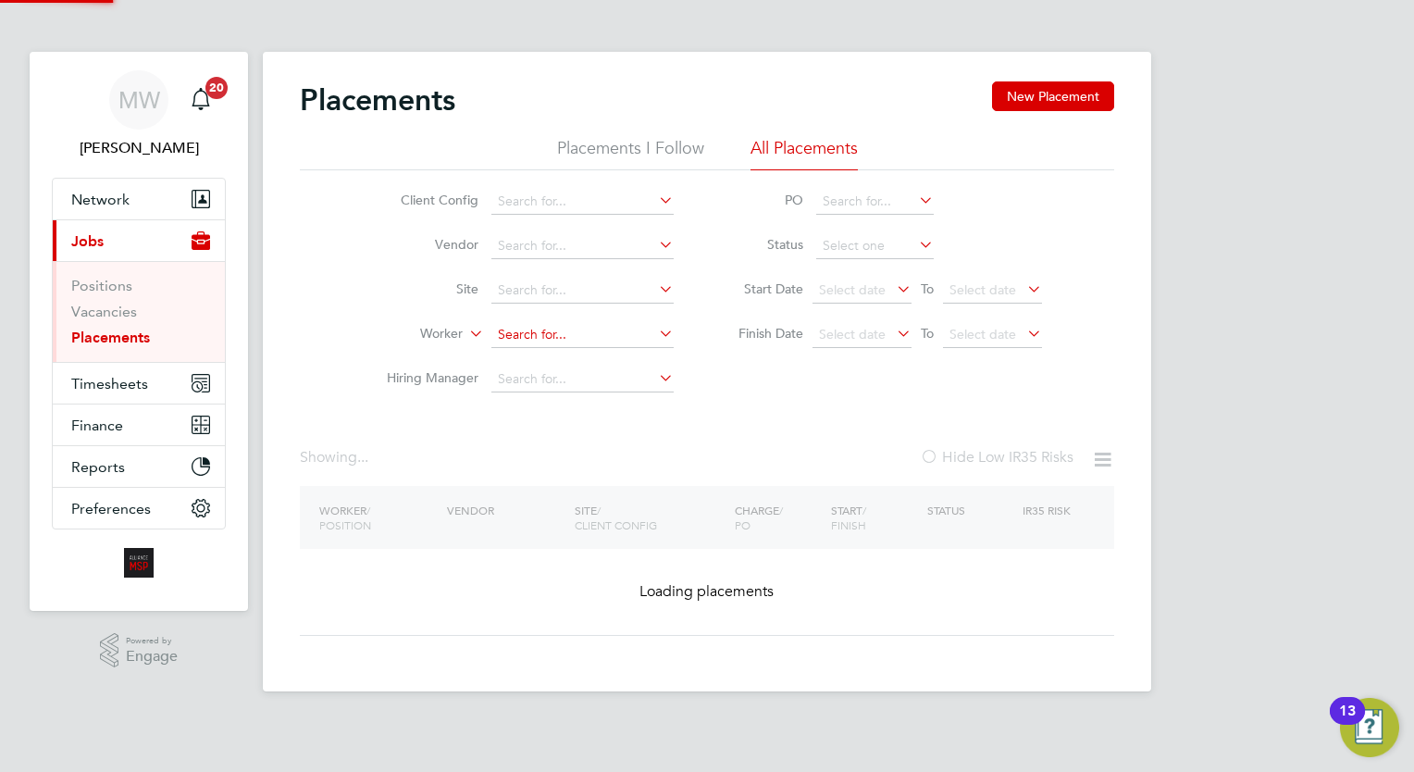
click at [653, 294] on ul "Client Config Vendor Site Worker Hiring Manager" at bounding box center [523, 291] width 348 height 222
click at [566, 326] on input at bounding box center [582, 335] width 182 height 26
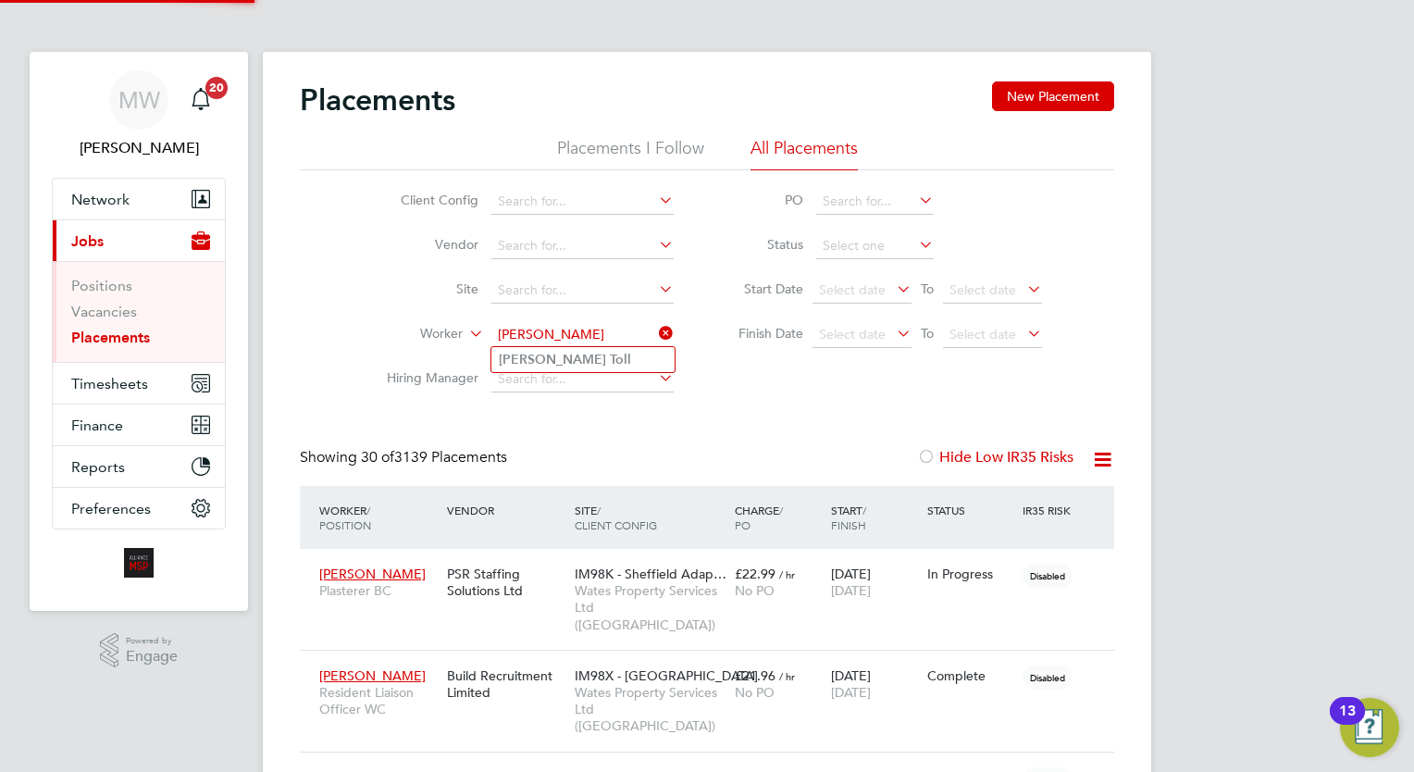
click at [596, 356] on li "[PERSON_NAME]" at bounding box center [582, 359] width 183 height 25
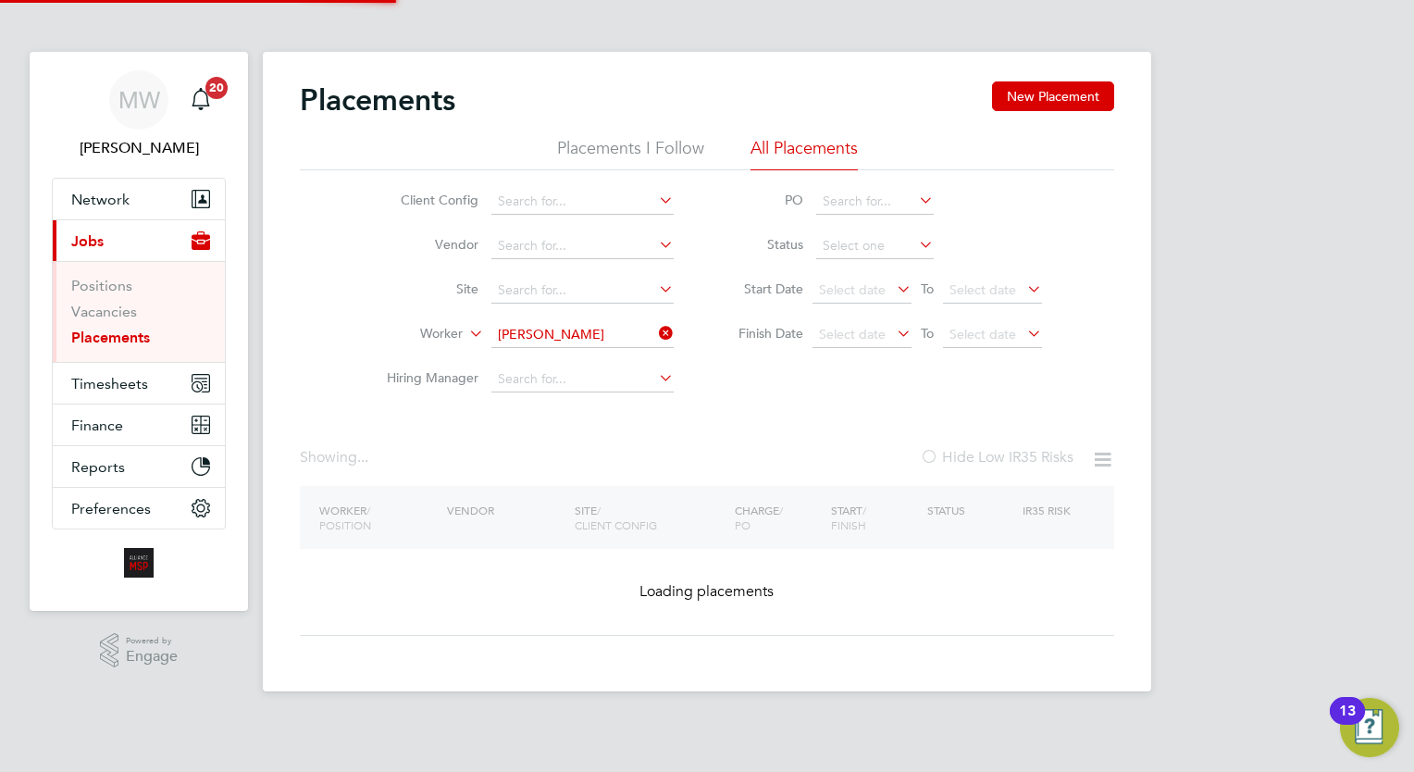
type input "[PERSON_NAME]"
